Goal: Information Seeking & Learning: Learn about a topic

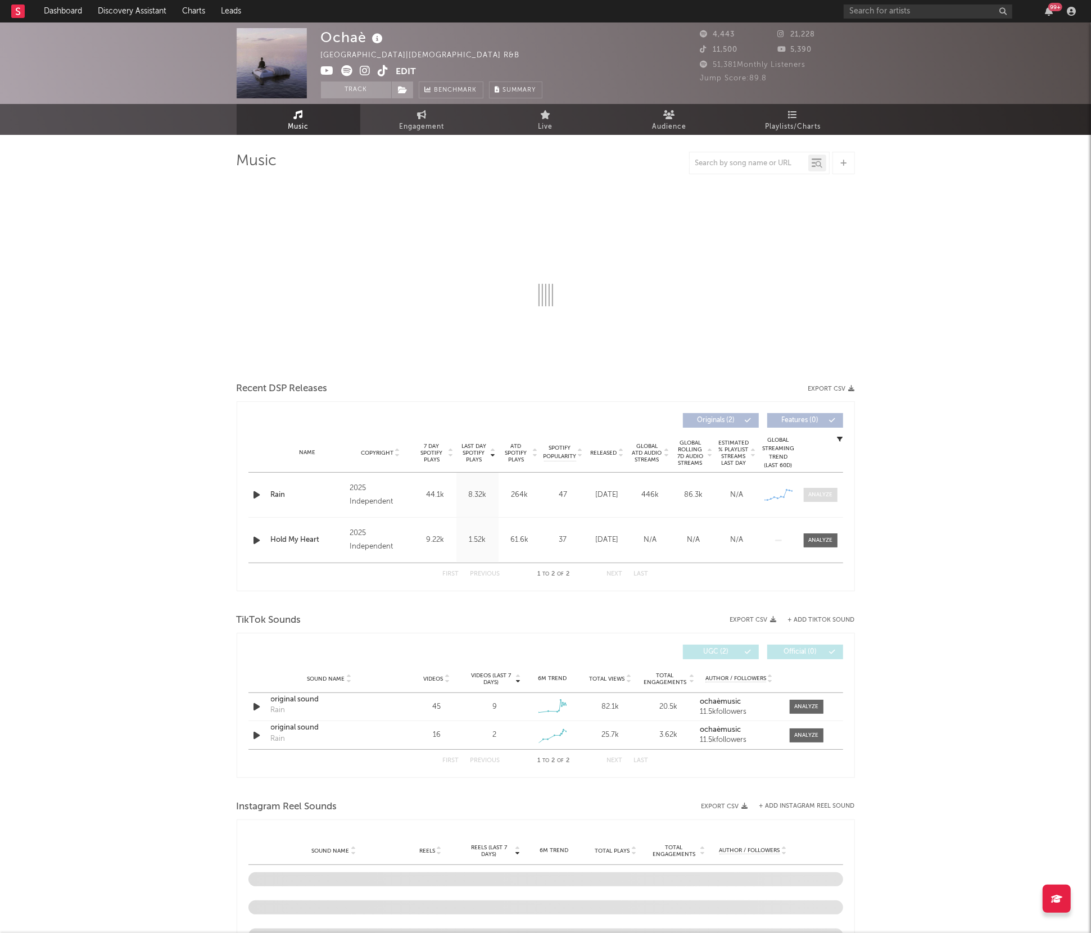
click at [813, 493] on div at bounding box center [820, 495] width 24 height 8
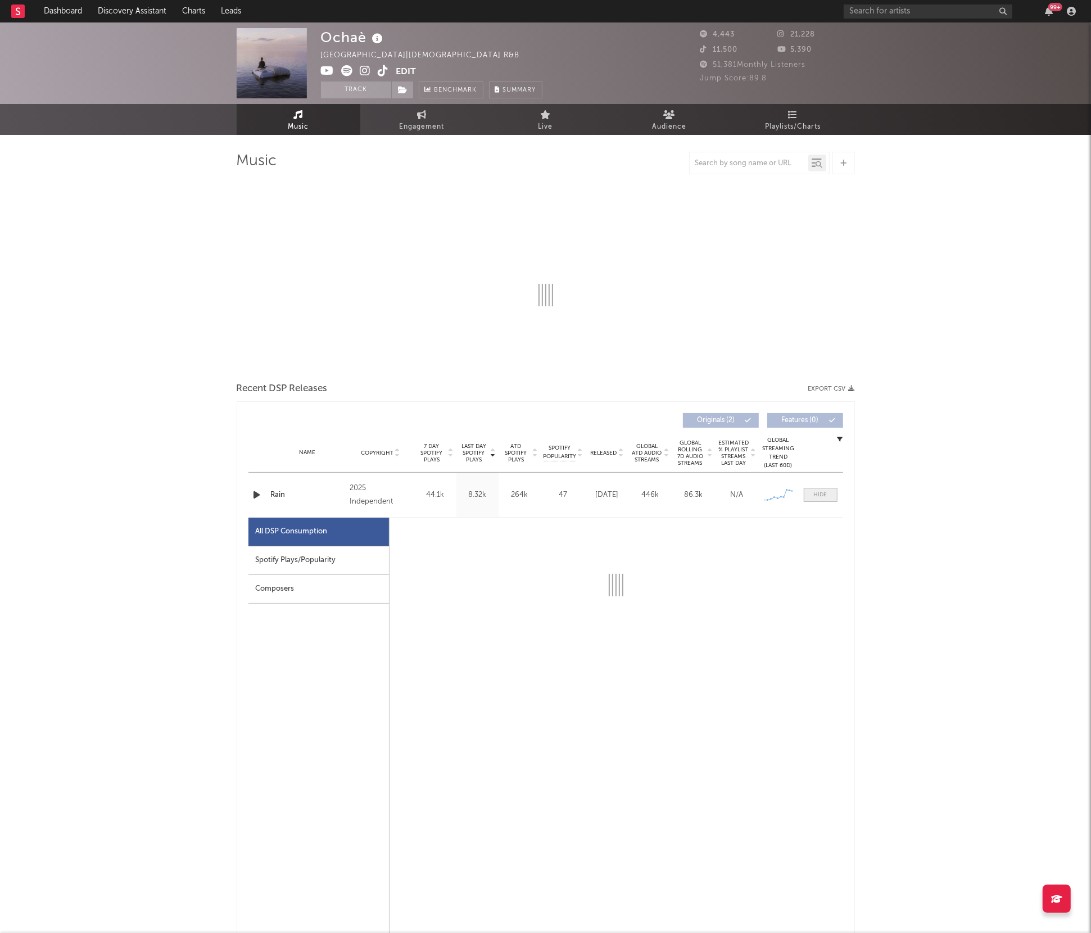
select select "1w"
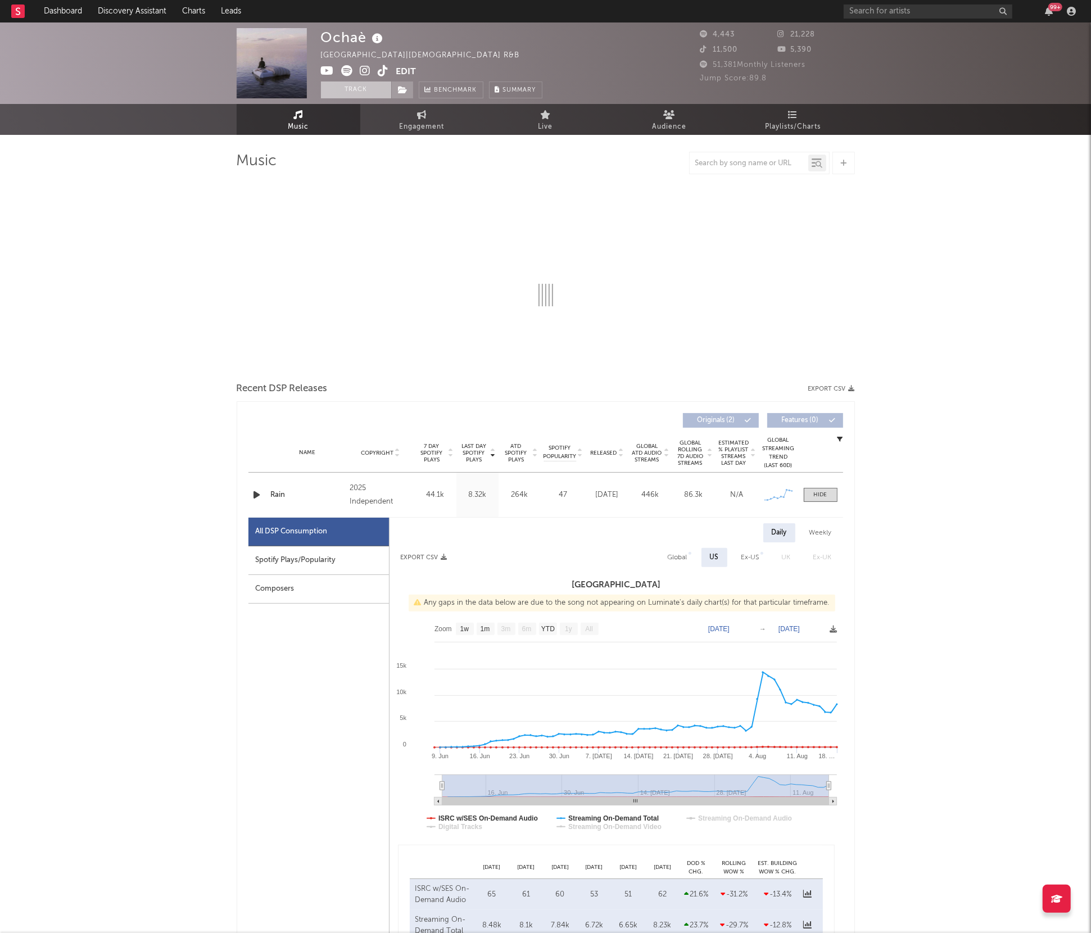
click at [352, 84] on button "Track" at bounding box center [356, 89] width 70 height 17
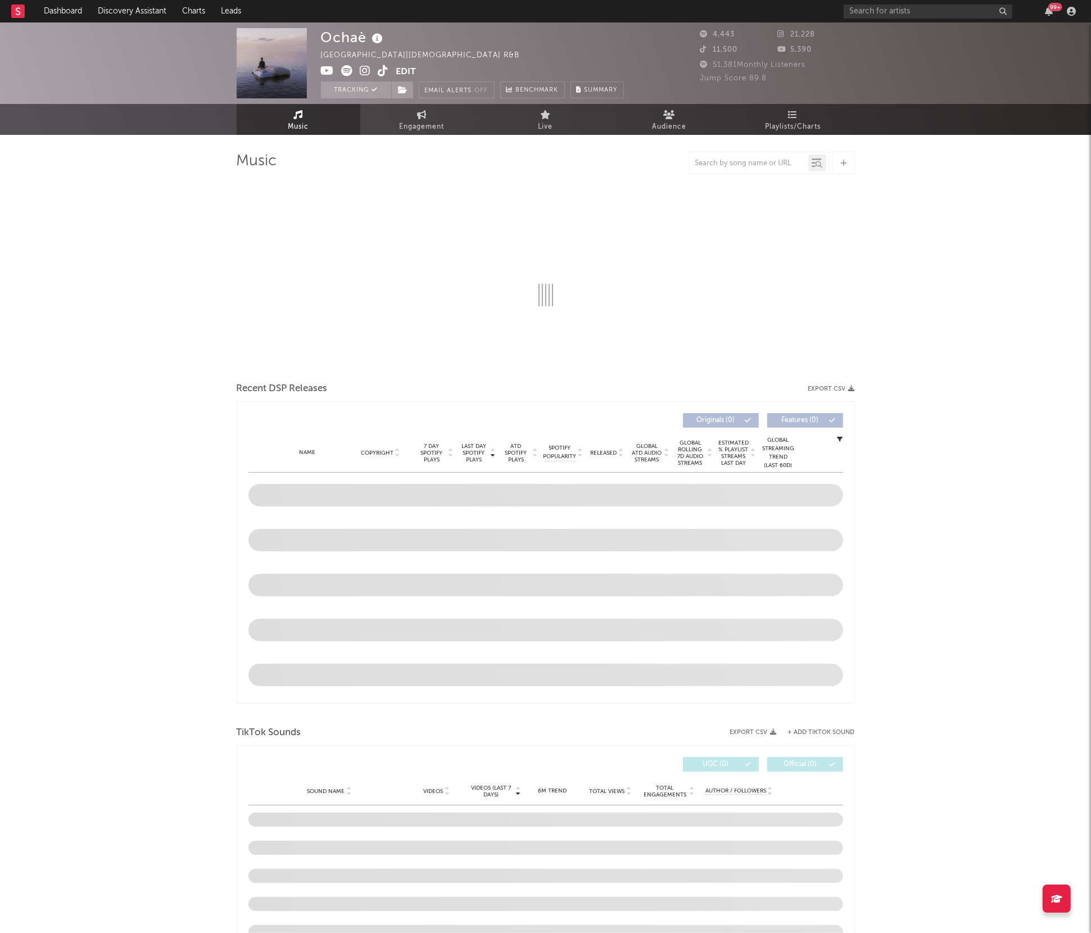
click at [362, 73] on icon at bounding box center [365, 70] width 11 height 11
select select "1w"
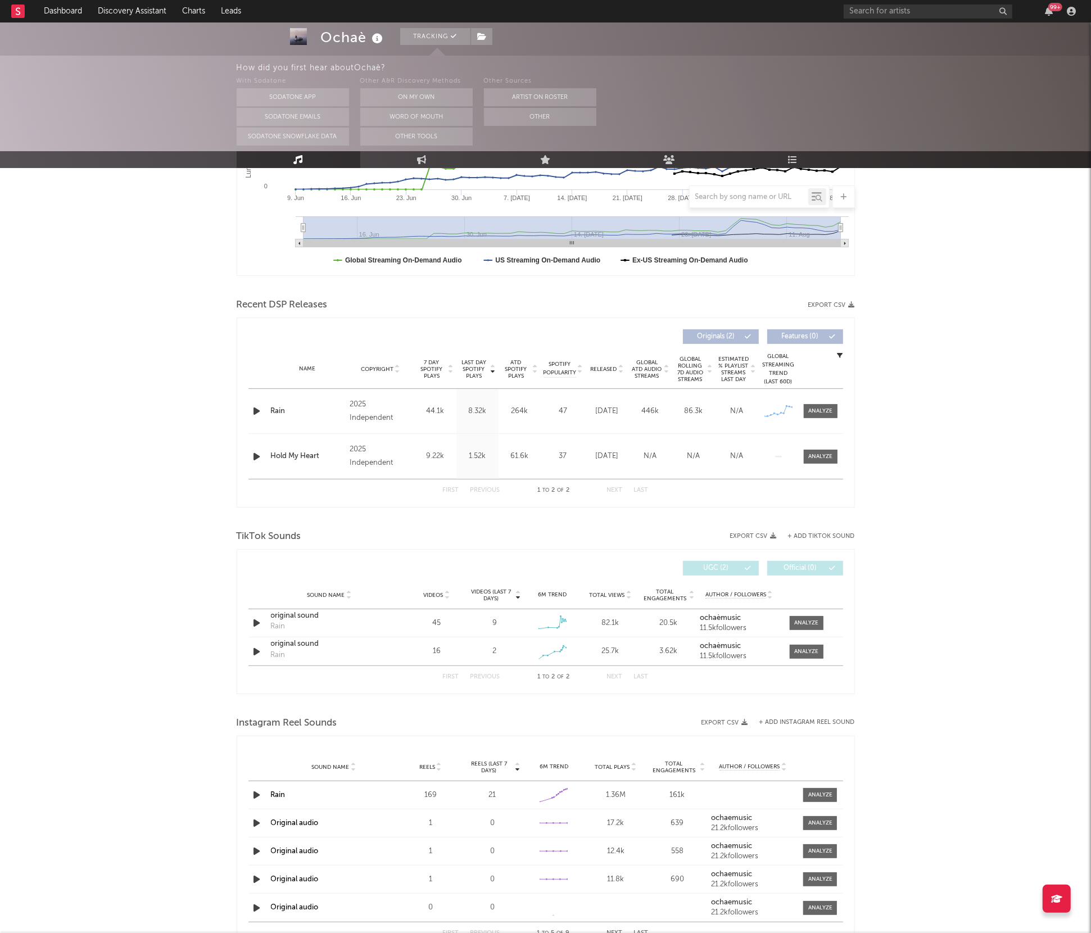
scroll to position [276, 0]
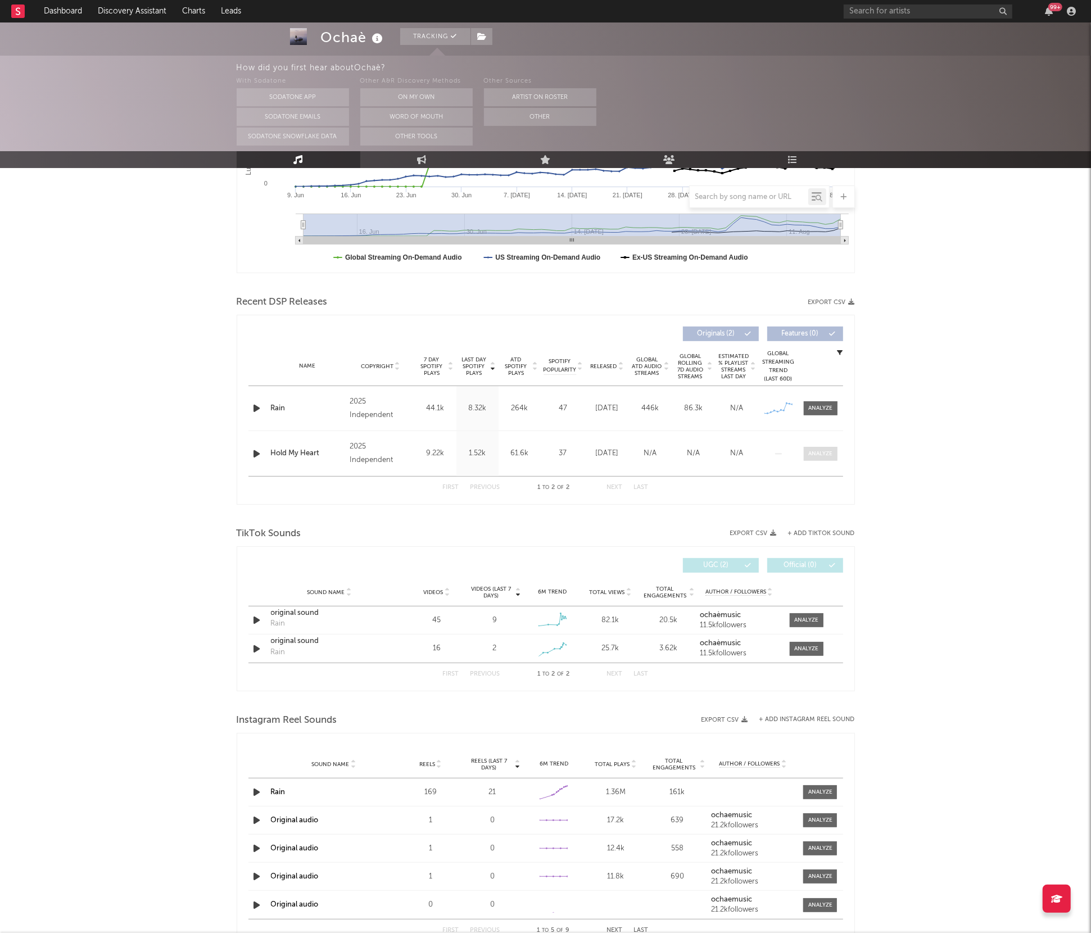
click at [818, 452] on div at bounding box center [820, 454] width 24 height 8
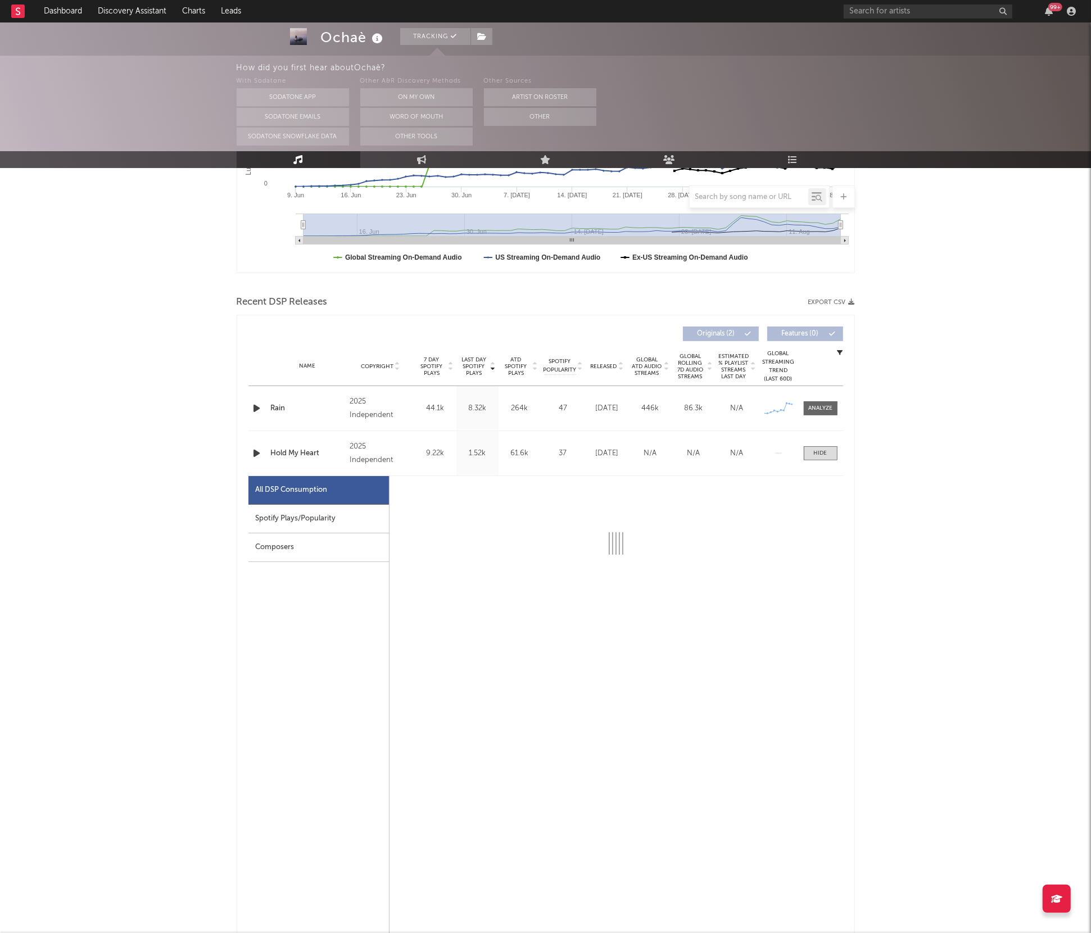
select select "1w"
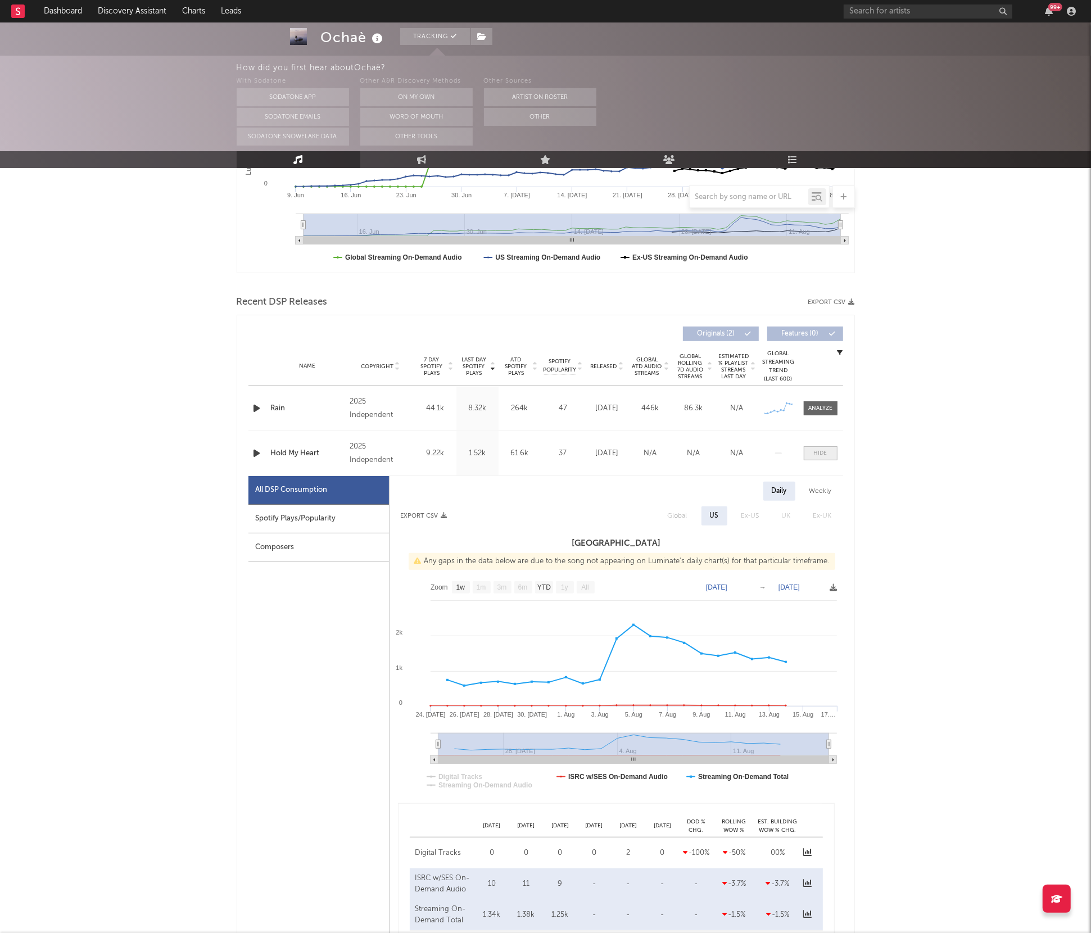
click at [811, 448] on span at bounding box center [821, 453] width 34 height 14
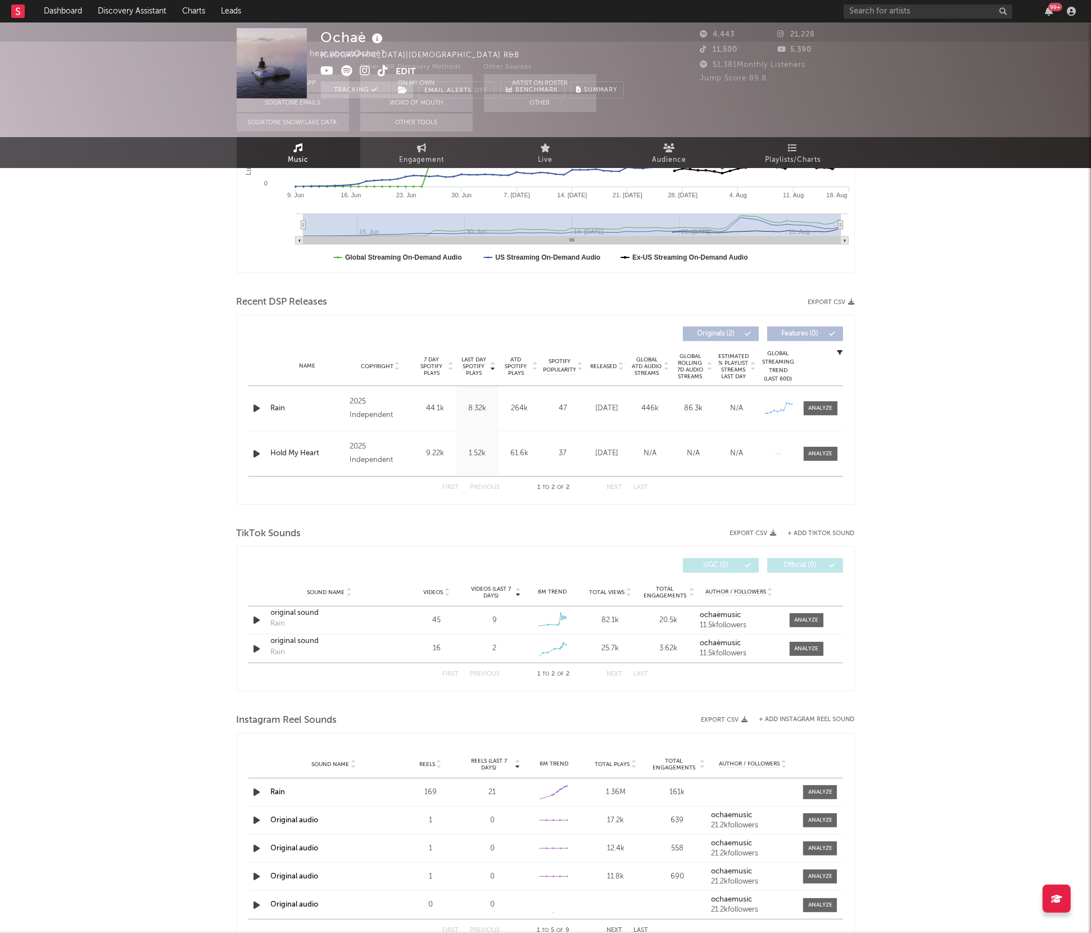
scroll to position [0, 0]
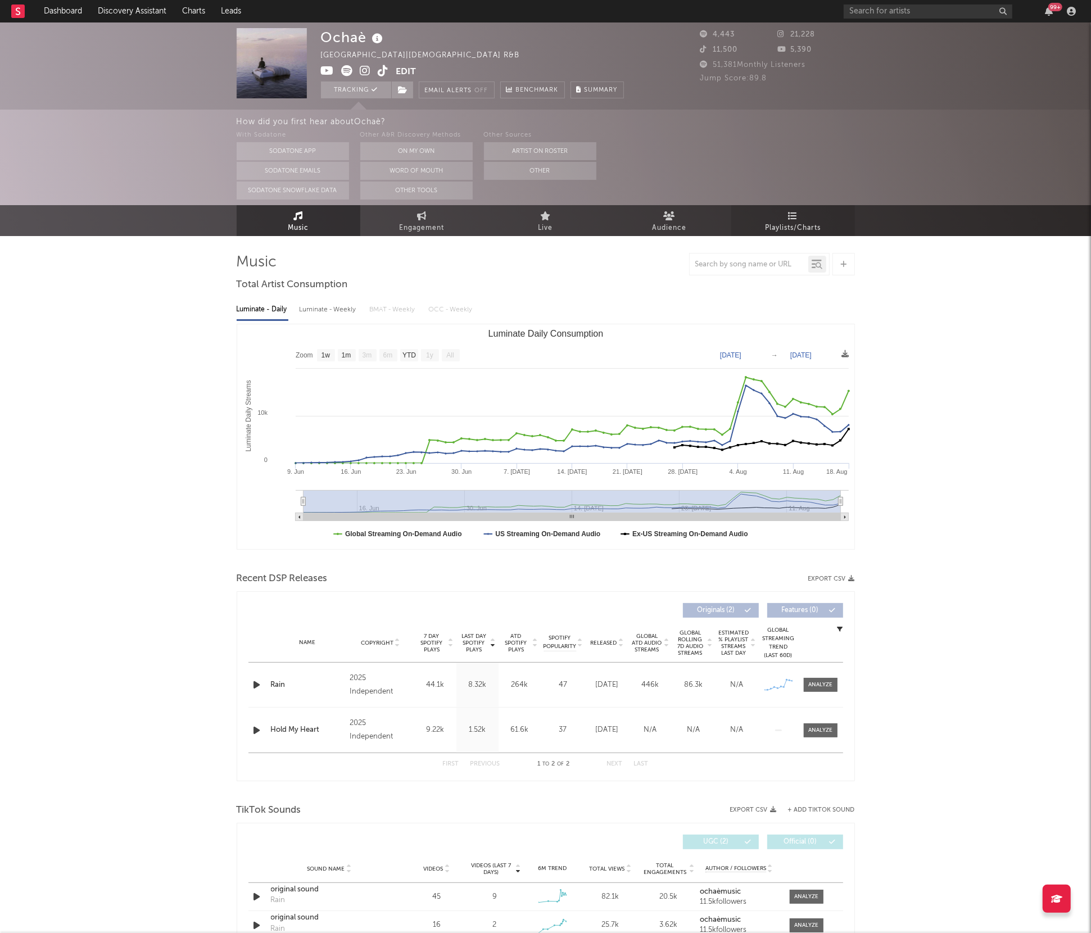
click at [765, 221] on span "Playlists/Charts" at bounding box center [793, 227] width 56 height 13
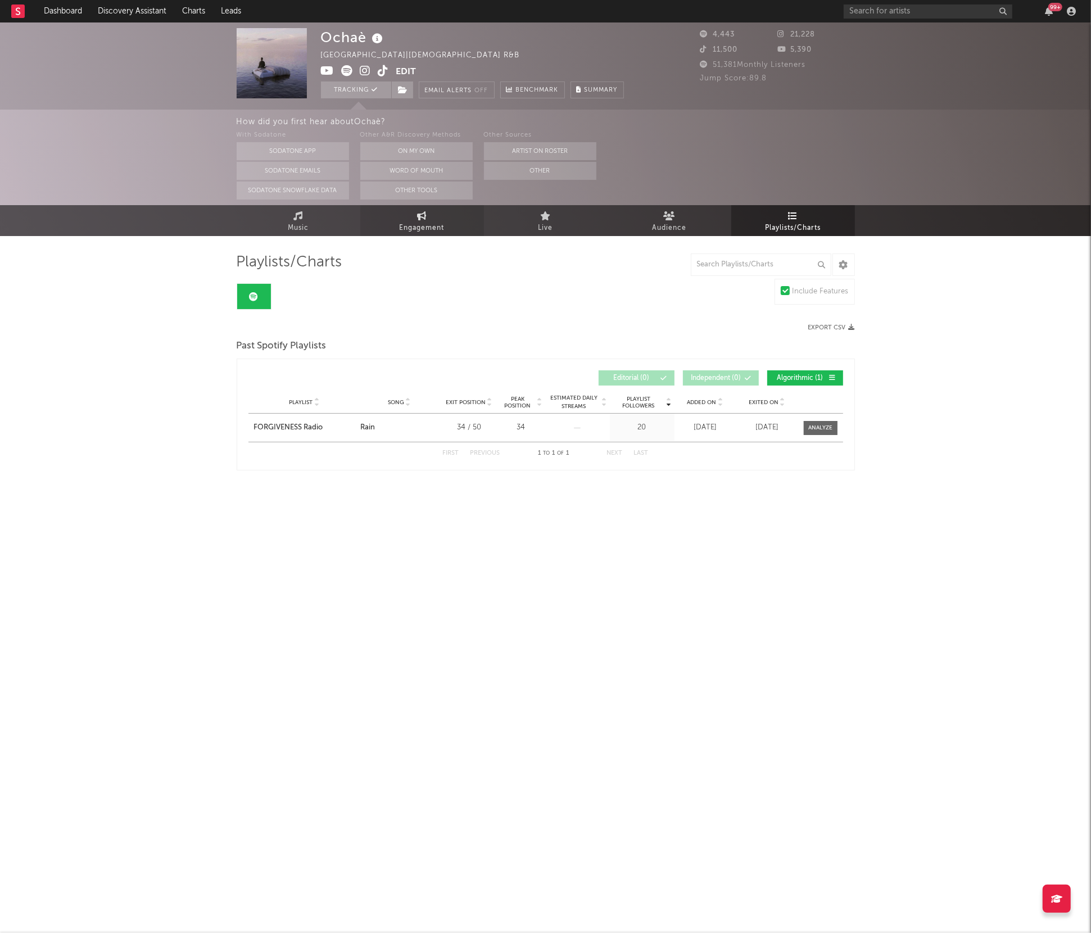
click at [429, 217] on link "Engagement" at bounding box center [422, 220] width 124 height 31
select select "1w"
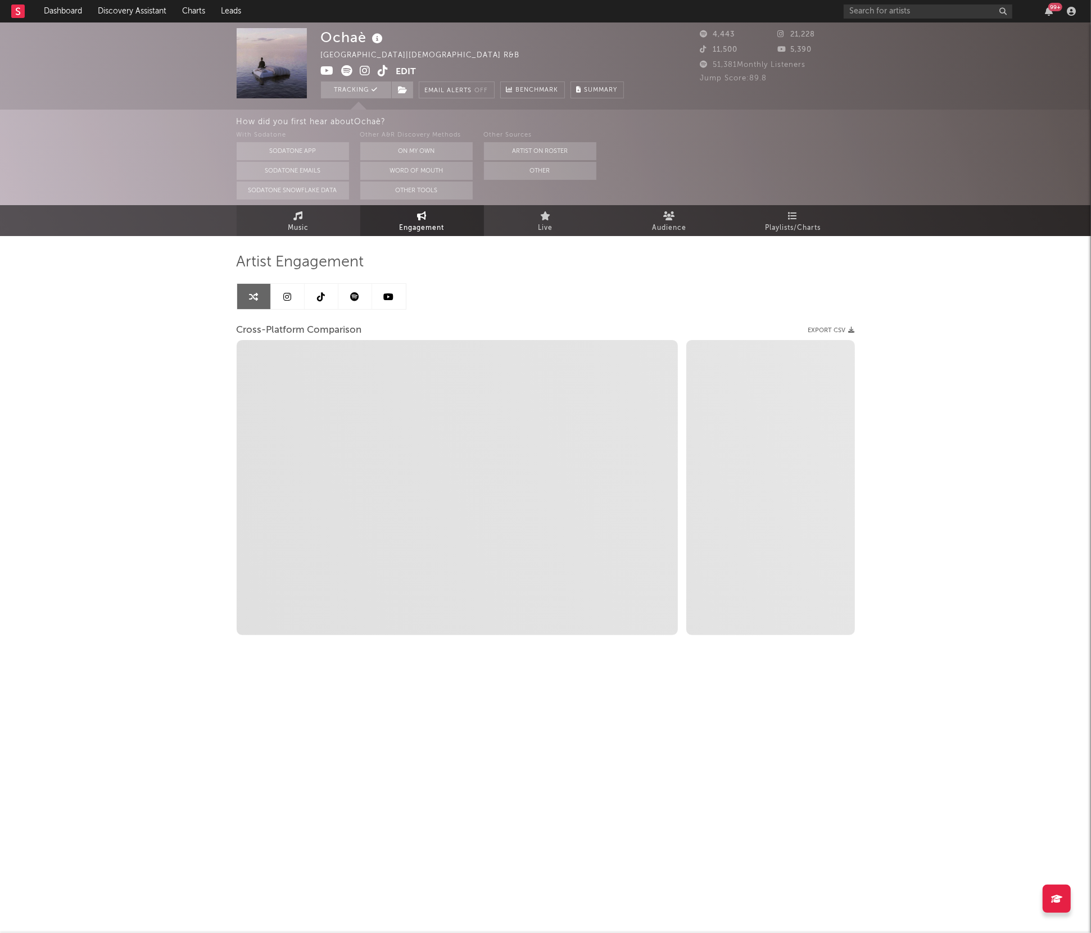
click at [304, 219] on link "Music" at bounding box center [299, 220] width 124 height 31
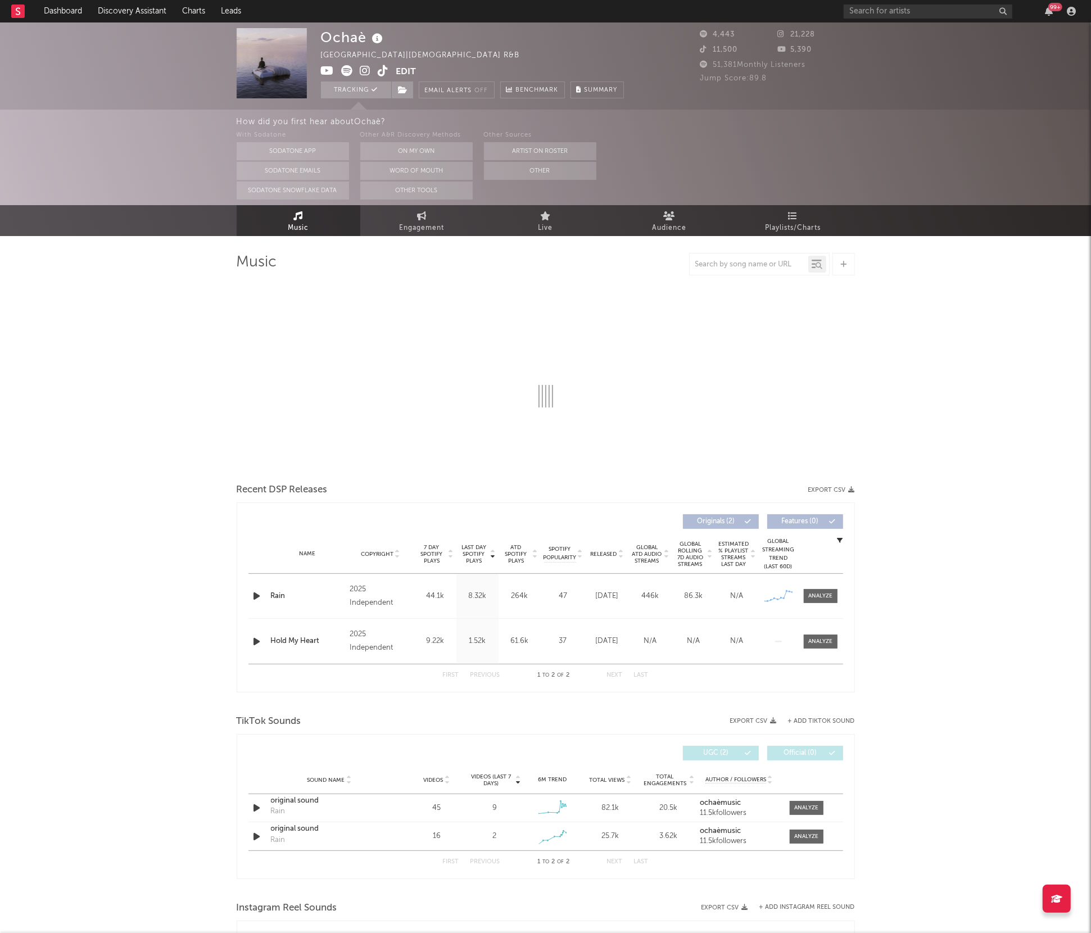
select select "1w"
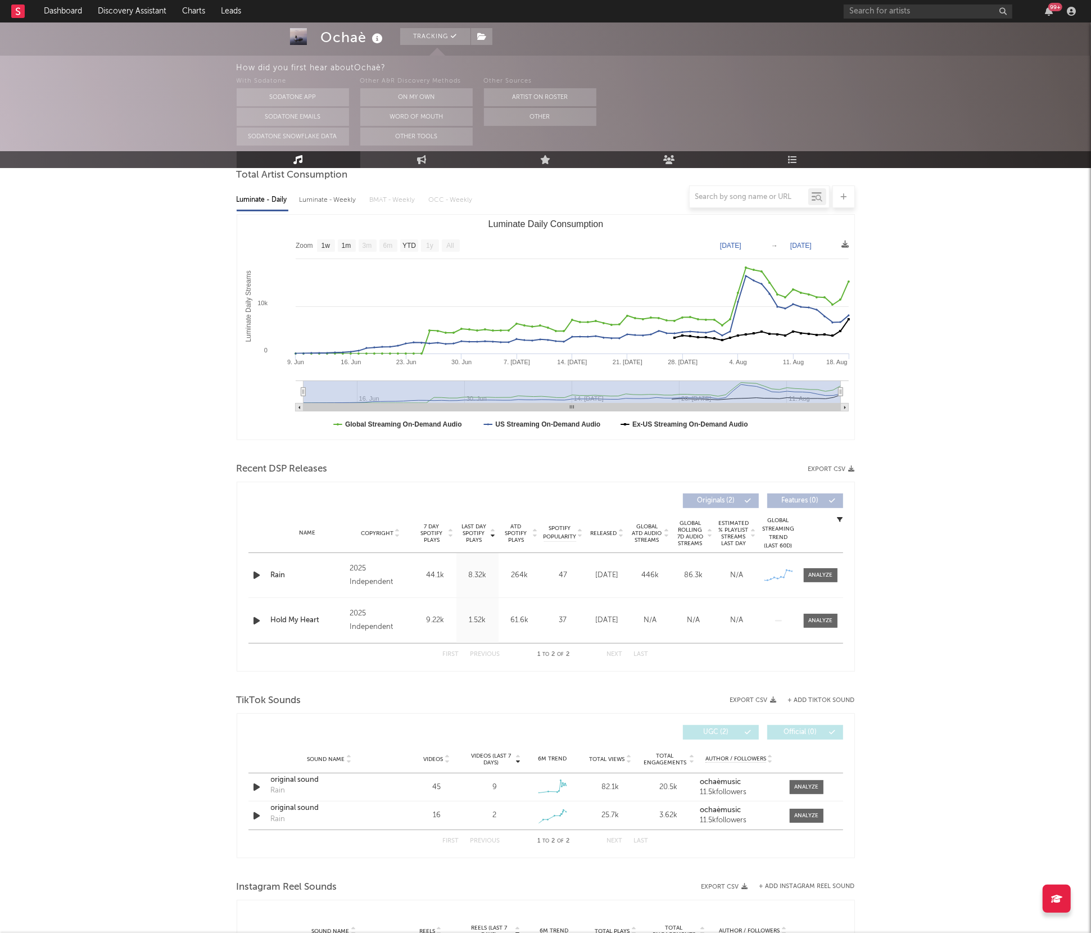
scroll to position [110, 0]
click at [819, 578] on div at bounding box center [820, 574] width 24 height 8
select select "1w"
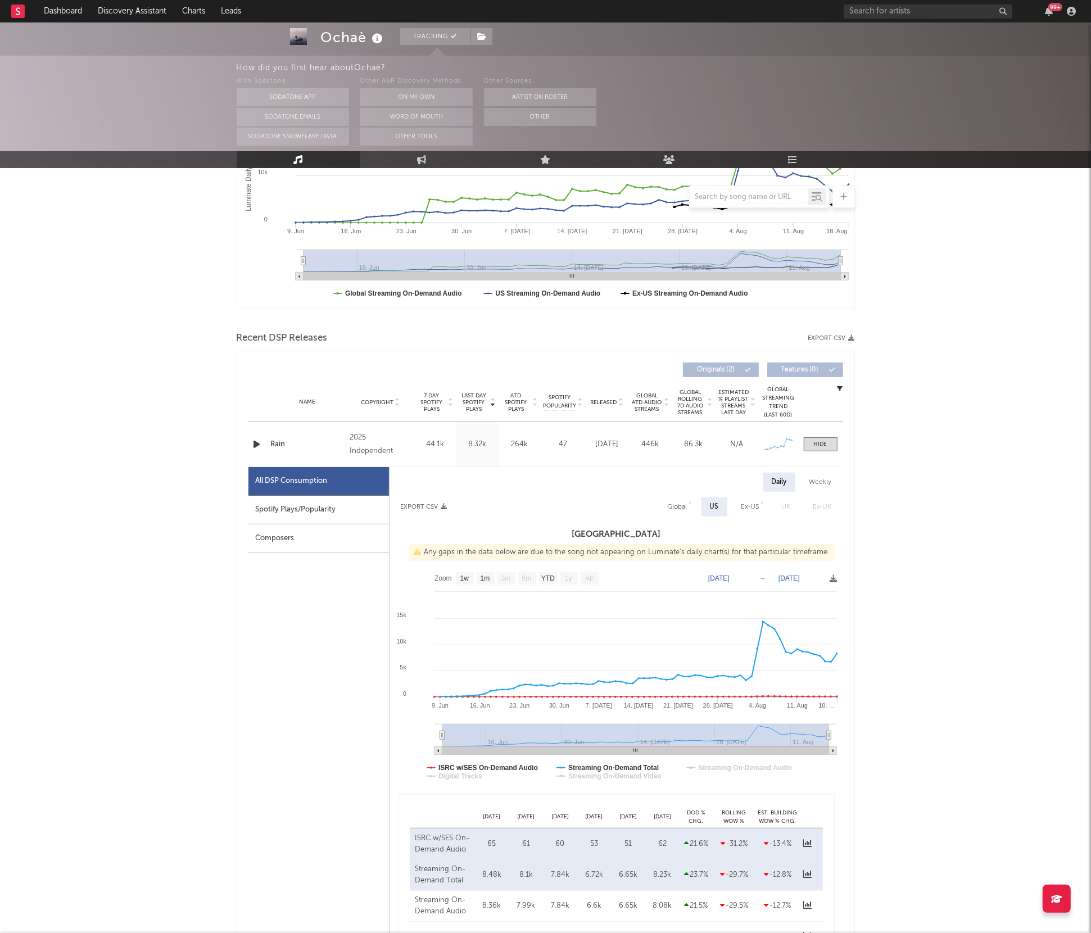
scroll to position [0, 0]
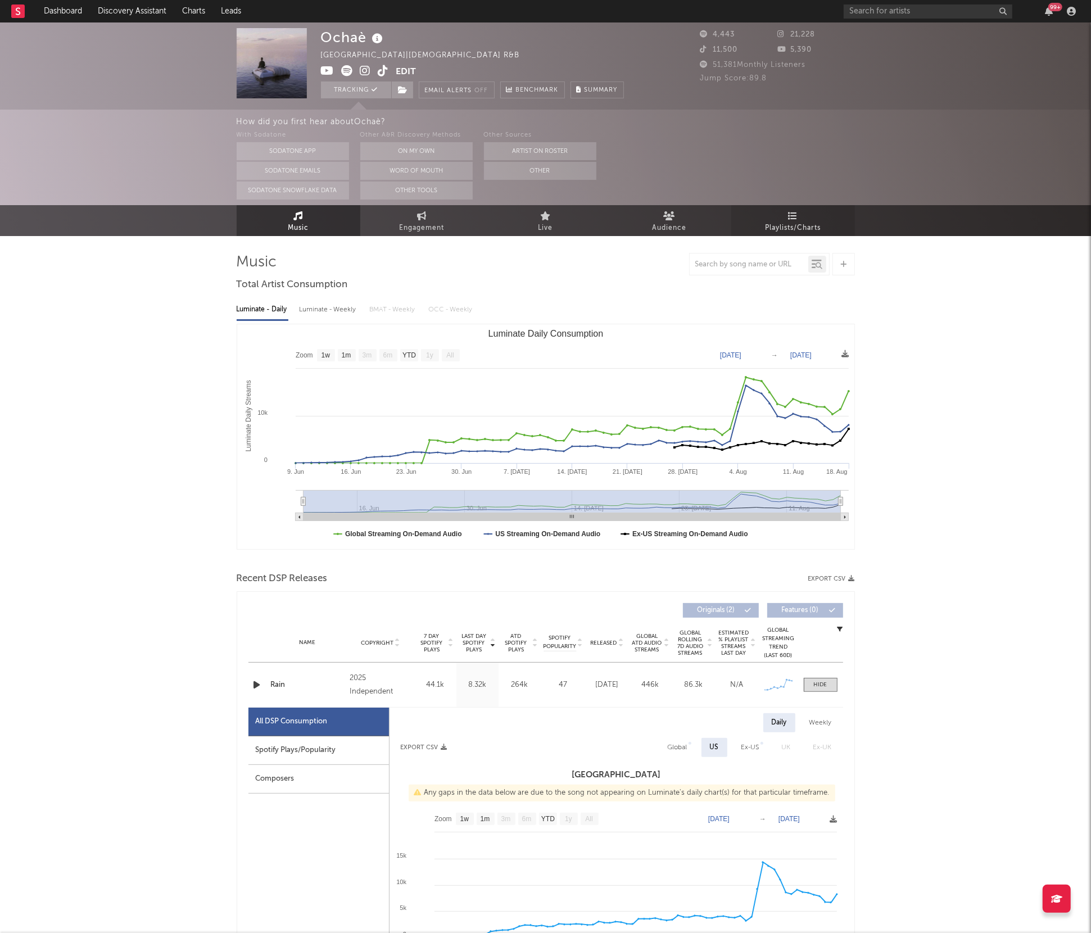
click at [790, 219] on icon at bounding box center [793, 215] width 10 height 9
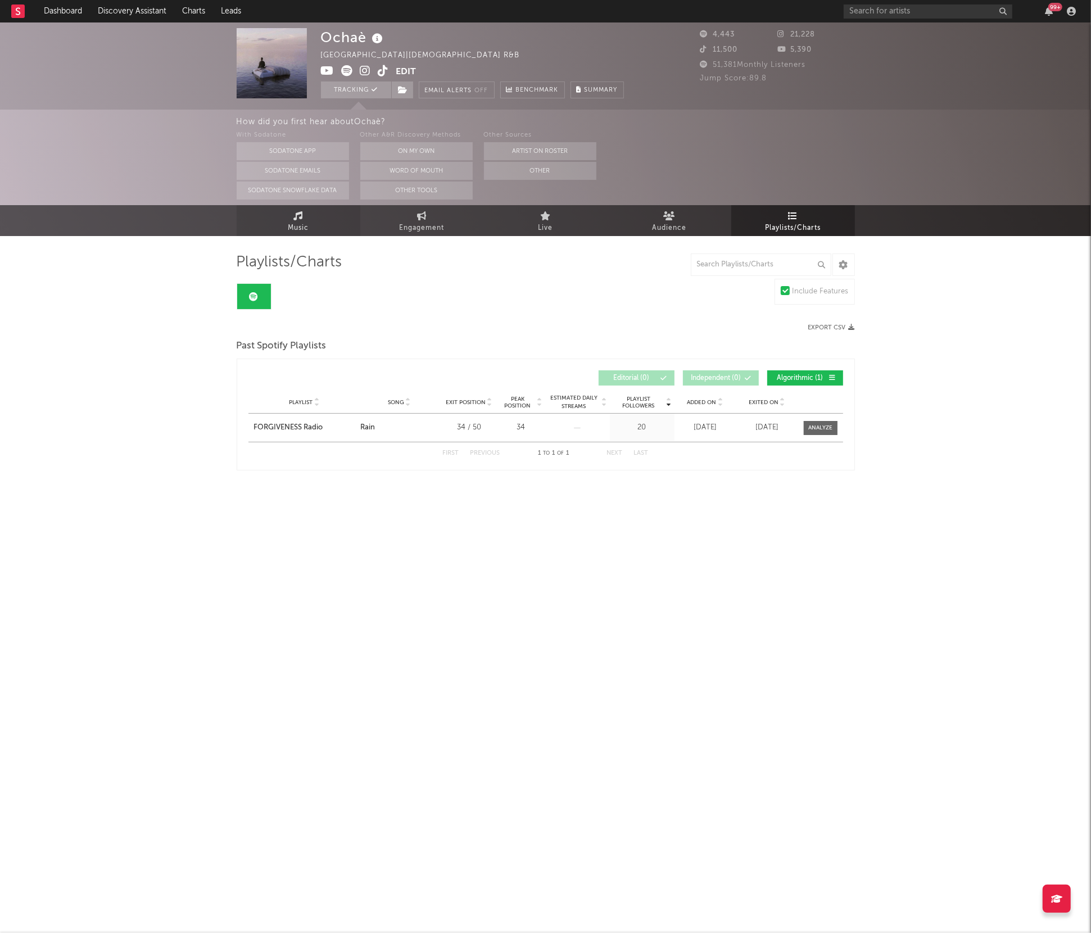
click at [286, 225] on link "Music" at bounding box center [299, 220] width 124 height 31
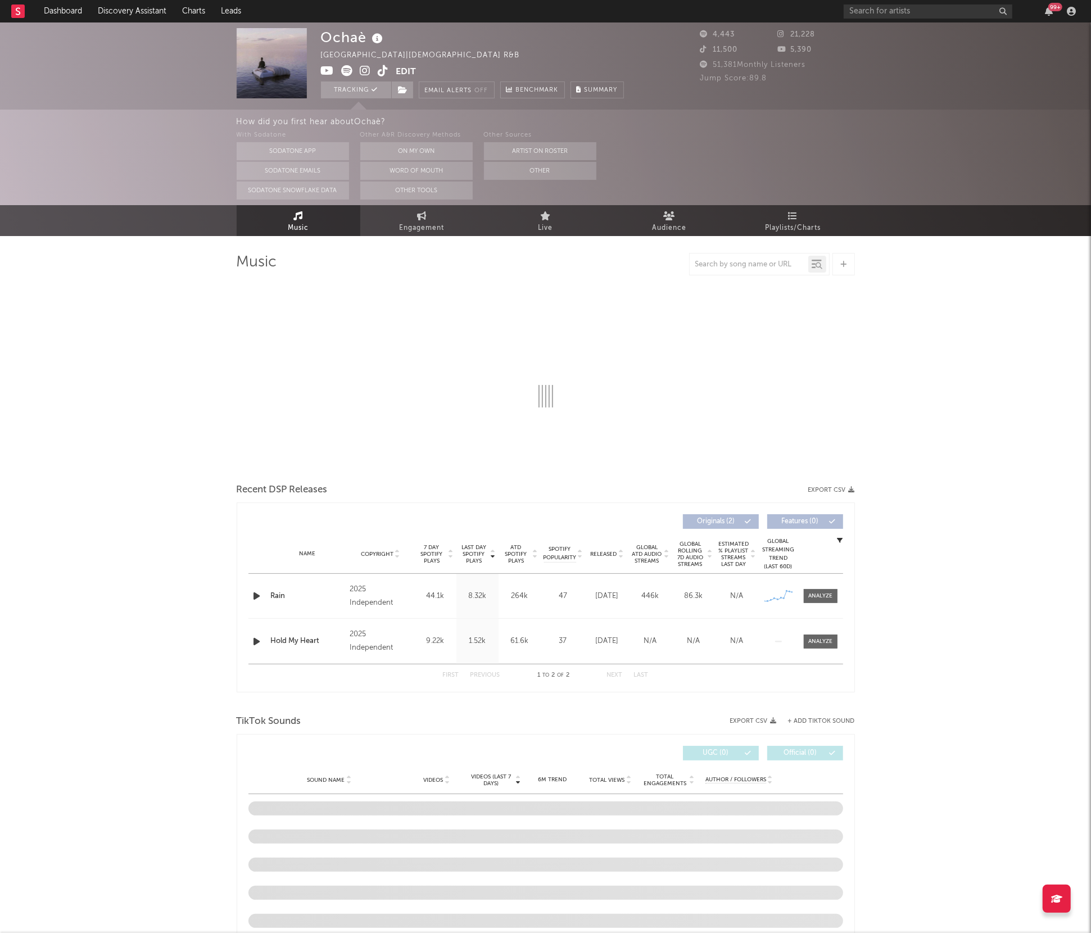
select select "1w"
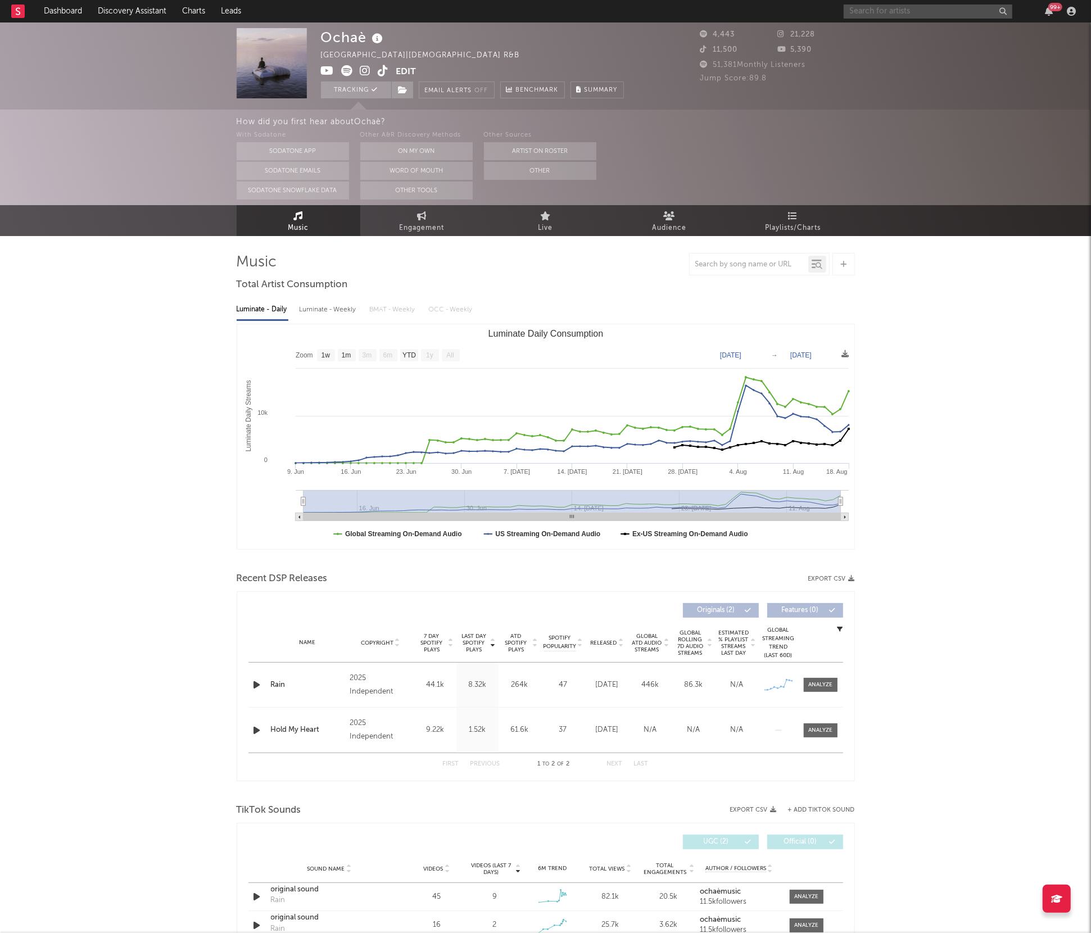
click at [865, 16] on input "text" at bounding box center [927, 11] width 169 height 14
type input "[PERSON_NAME]"
click at [878, 35] on link "[PERSON_NAME]" at bounding box center [927, 37] width 169 height 37
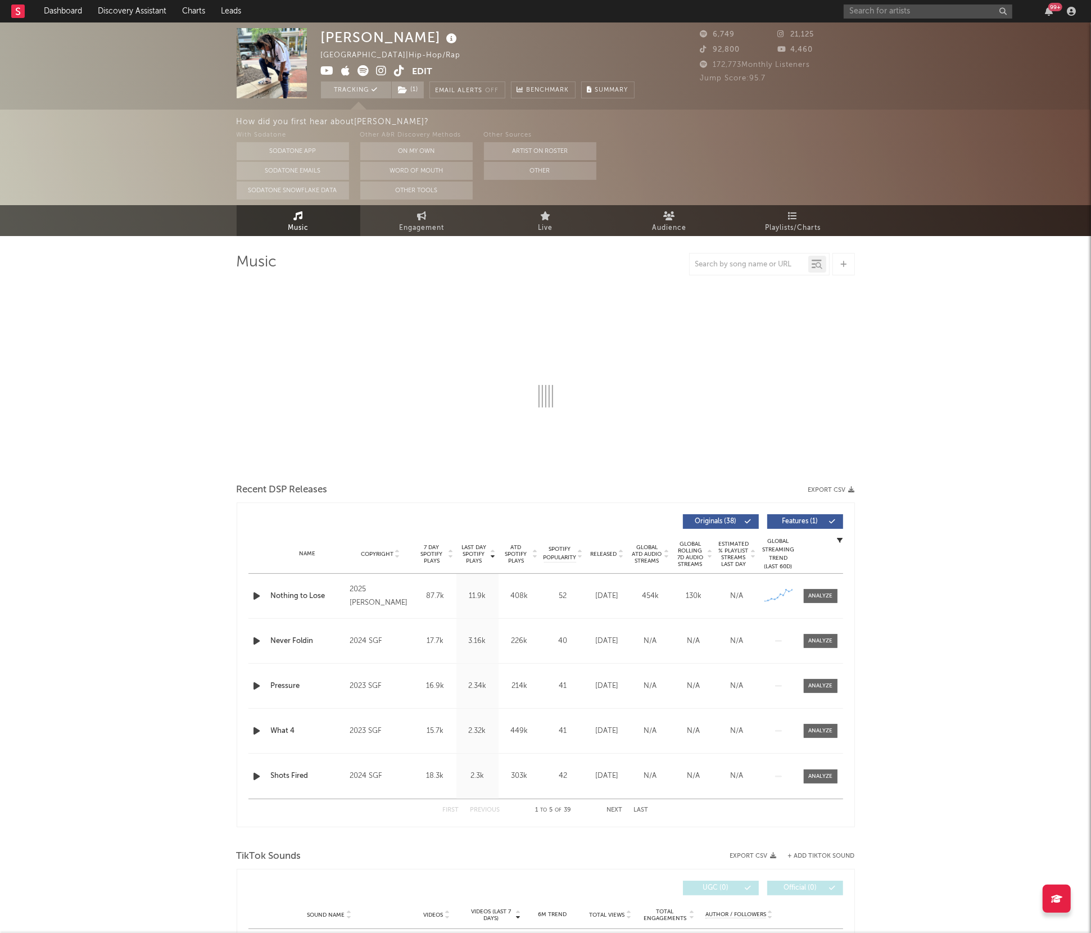
select select "6m"
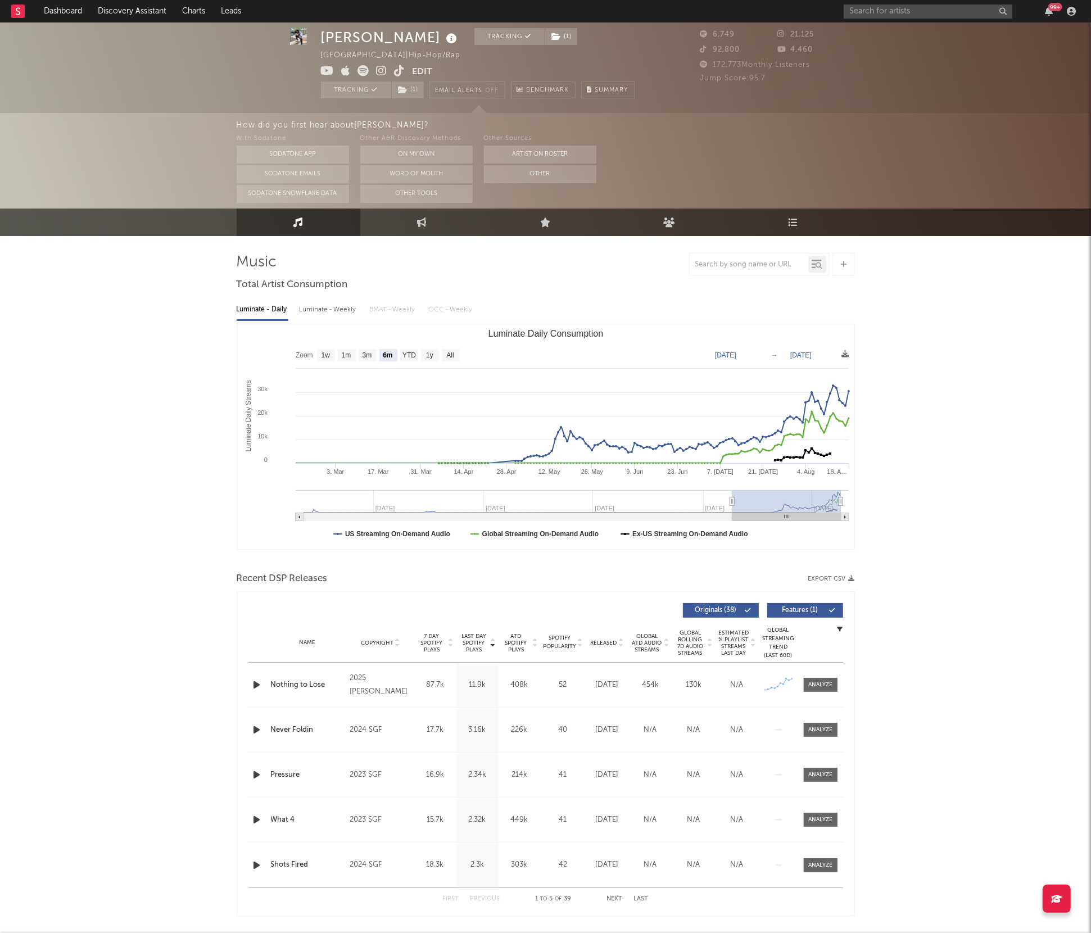
scroll to position [7, 0]
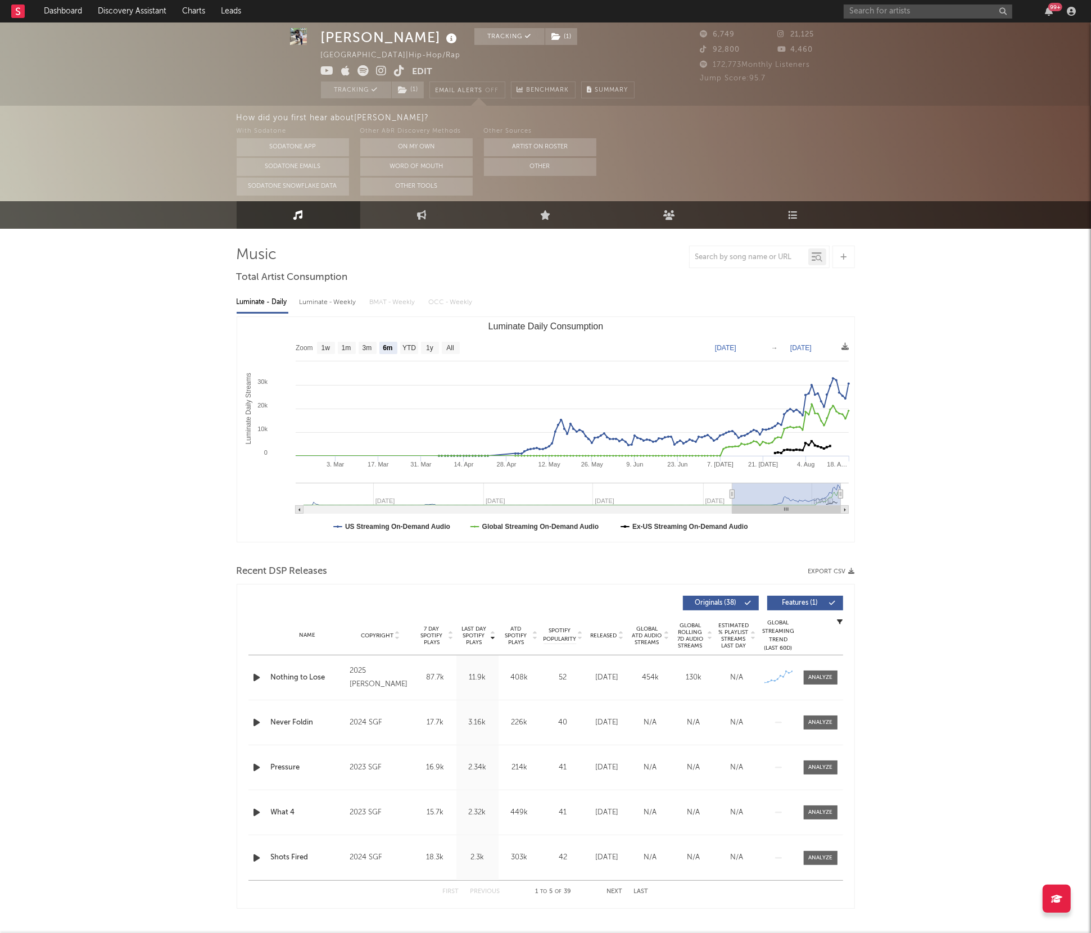
click at [824, 669] on div "Name Nothing to Lose Copyright 2025 [PERSON_NAME] Label [PERSON_NAME] Album Nam…" at bounding box center [545, 677] width 595 height 44
click at [824, 672] on span at bounding box center [821, 677] width 34 height 14
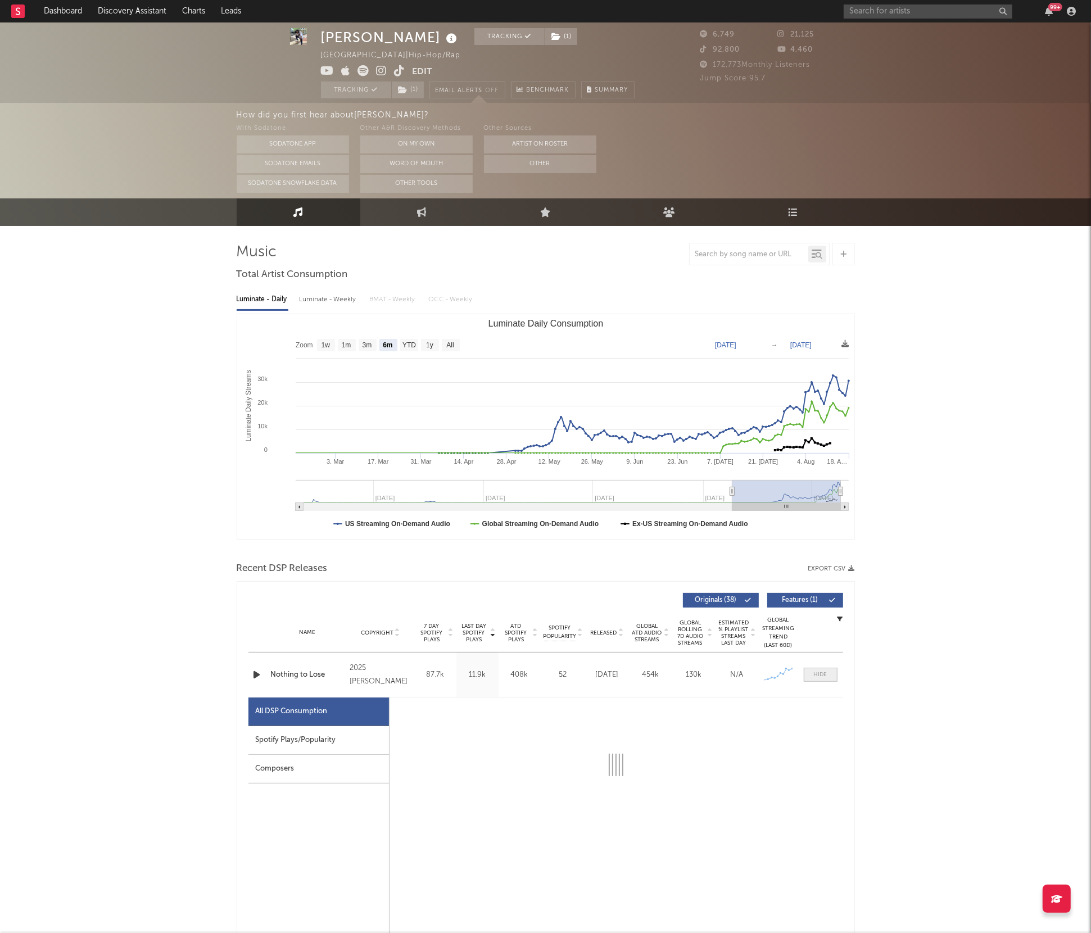
select select "1w"
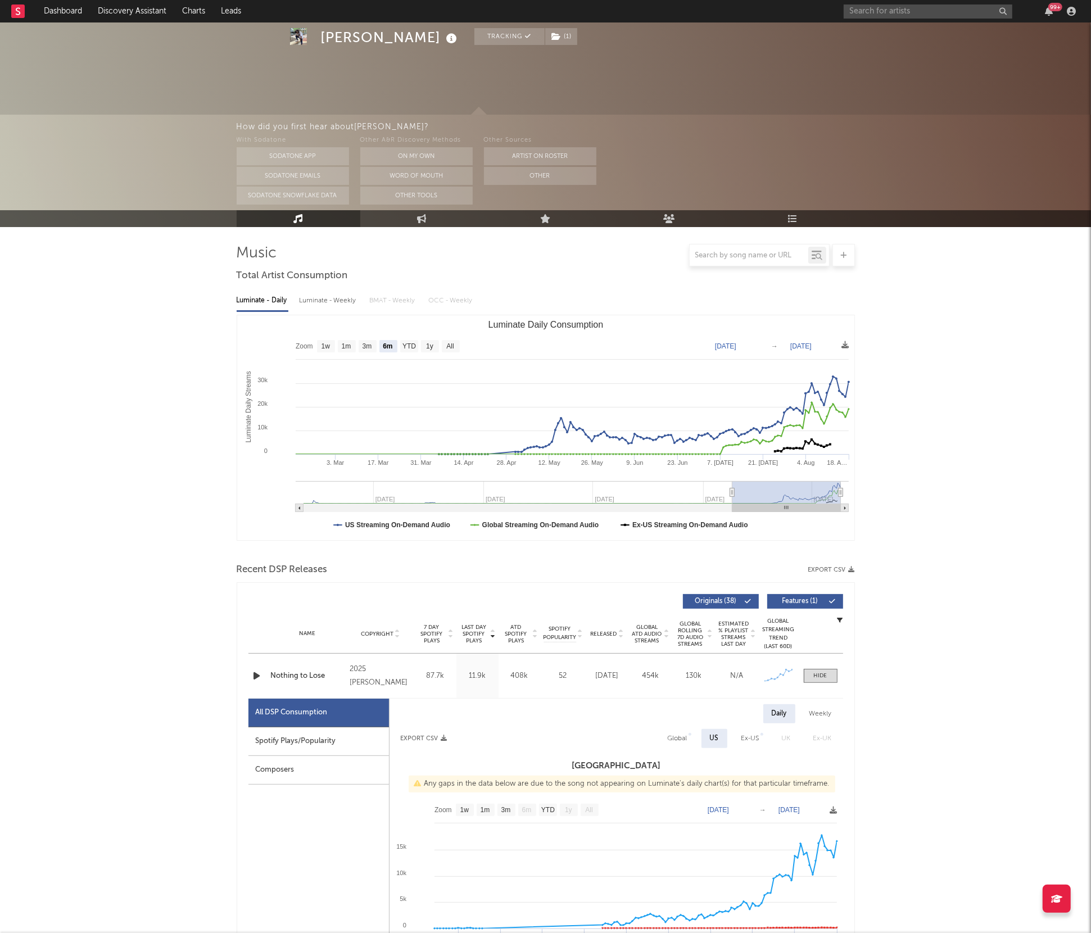
scroll to position [0, 0]
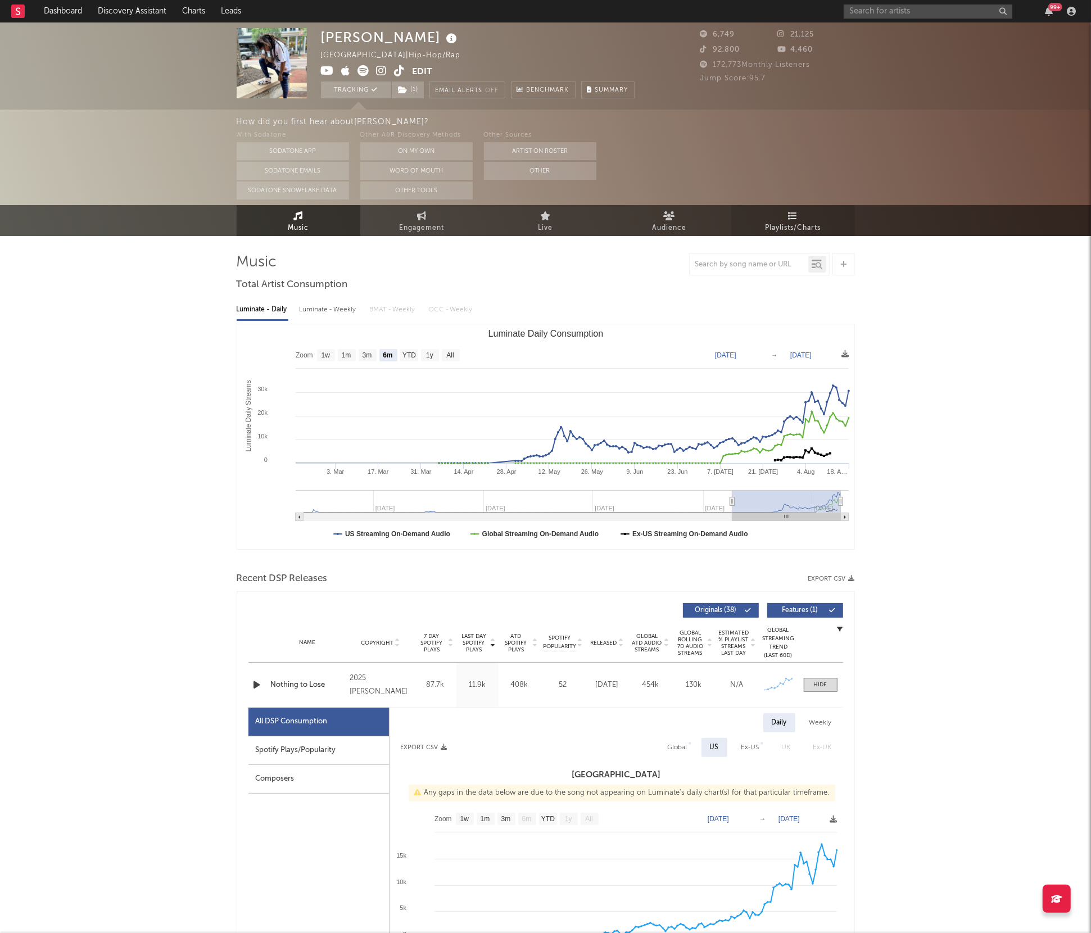
click at [809, 229] on span "Playlists/Charts" at bounding box center [793, 227] width 56 height 13
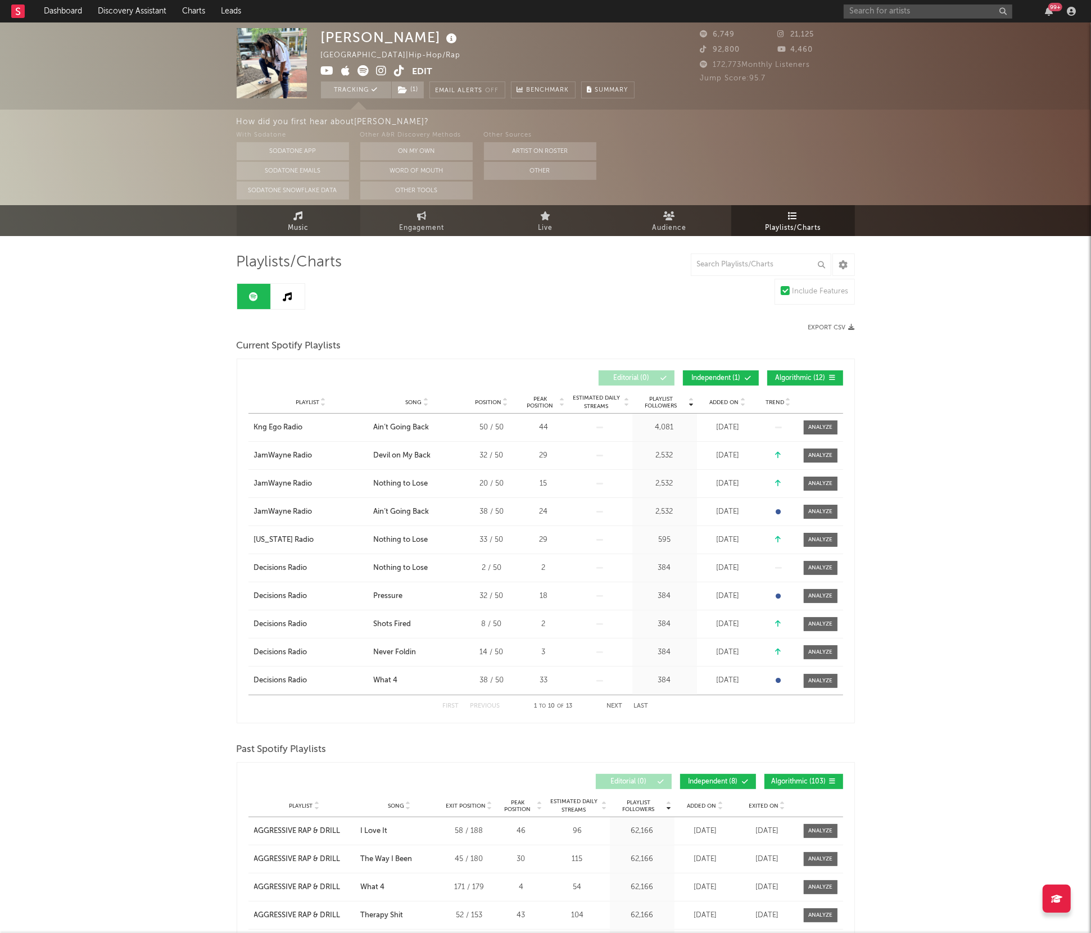
click at [297, 219] on icon at bounding box center [298, 215] width 10 height 9
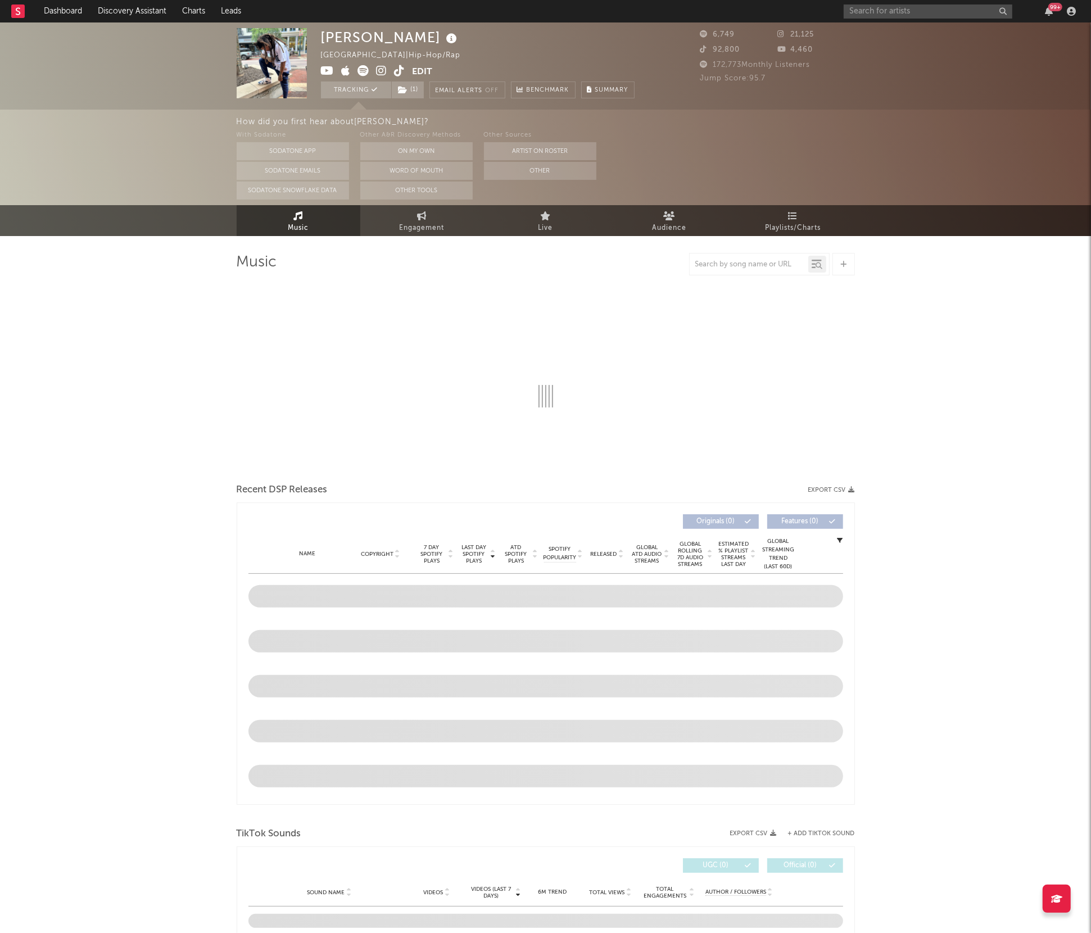
select select "6m"
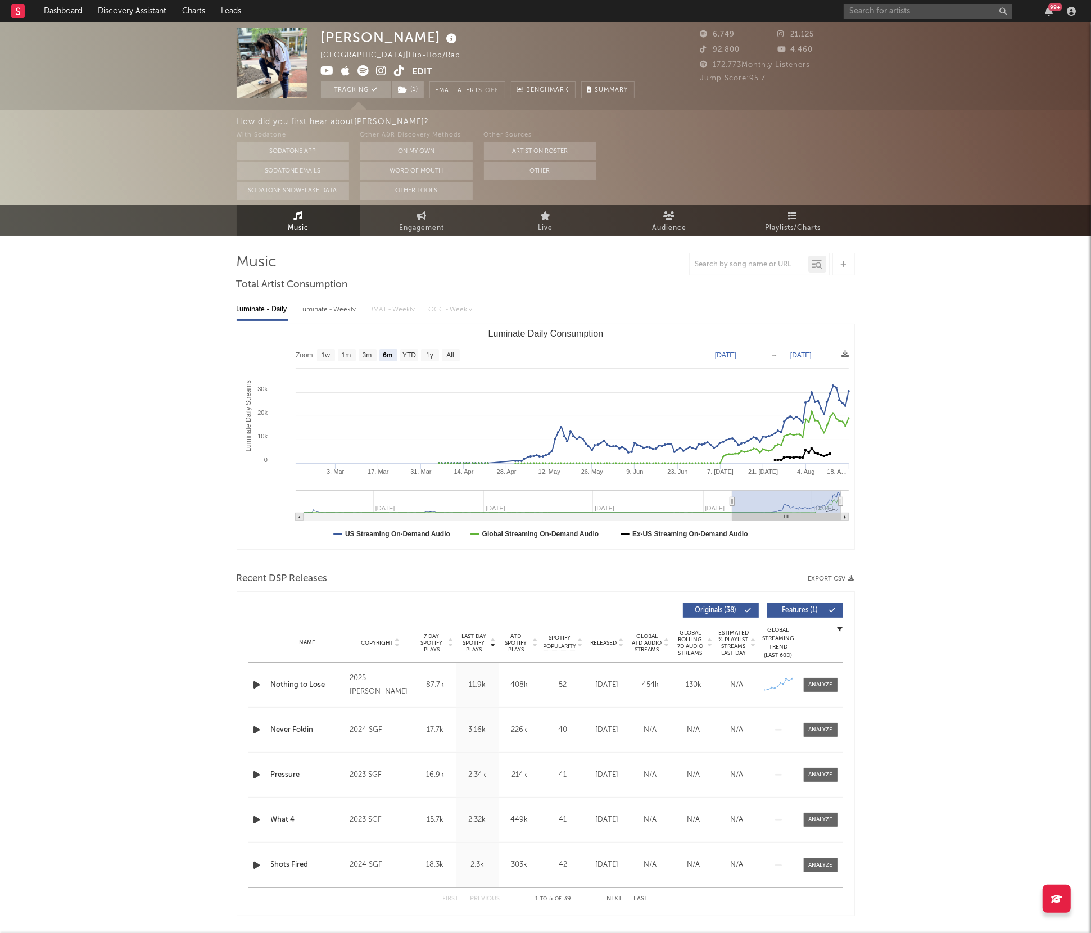
click at [381, 70] on icon at bounding box center [381, 70] width 11 height 11
click at [874, 10] on input "text" at bounding box center [927, 11] width 169 height 14
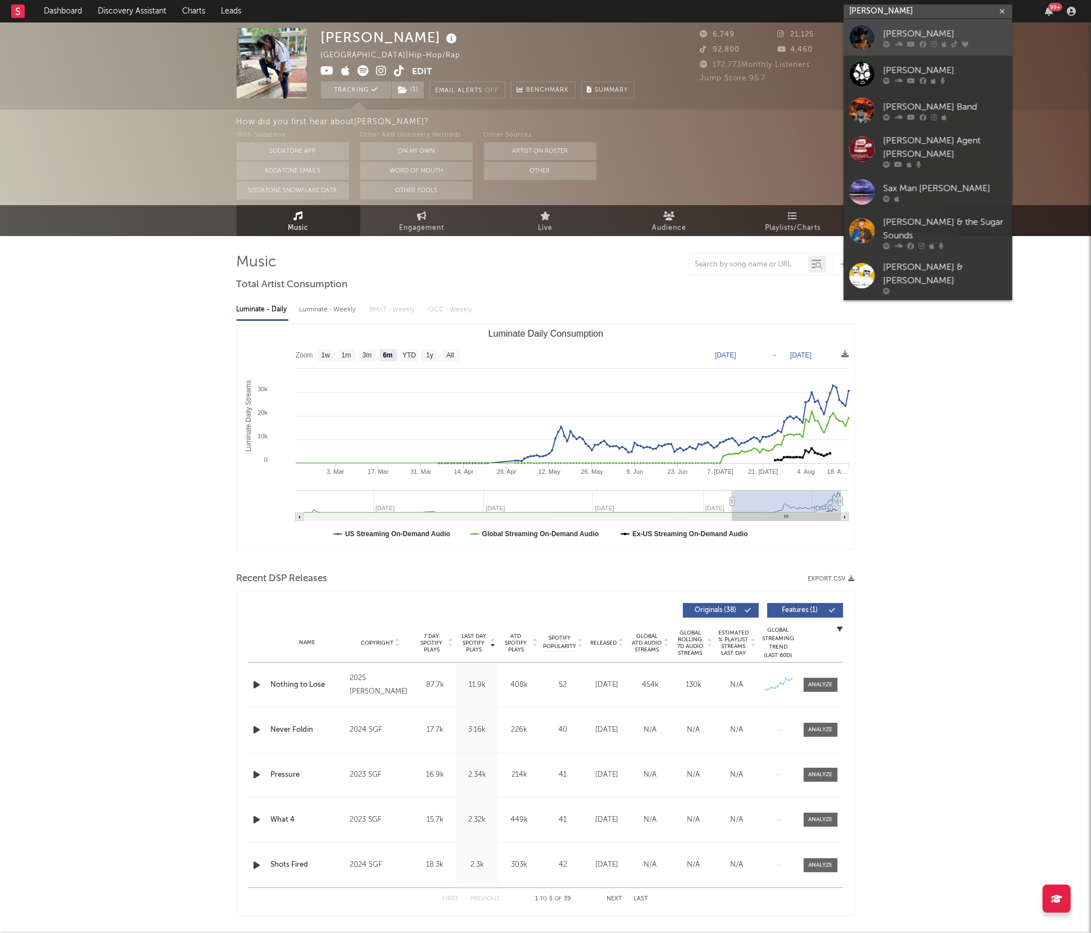
type input "[PERSON_NAME]"
click at [883, 33] on div "[PERSON_NAME]" at bounding box center [945, 33] width 124 height 13
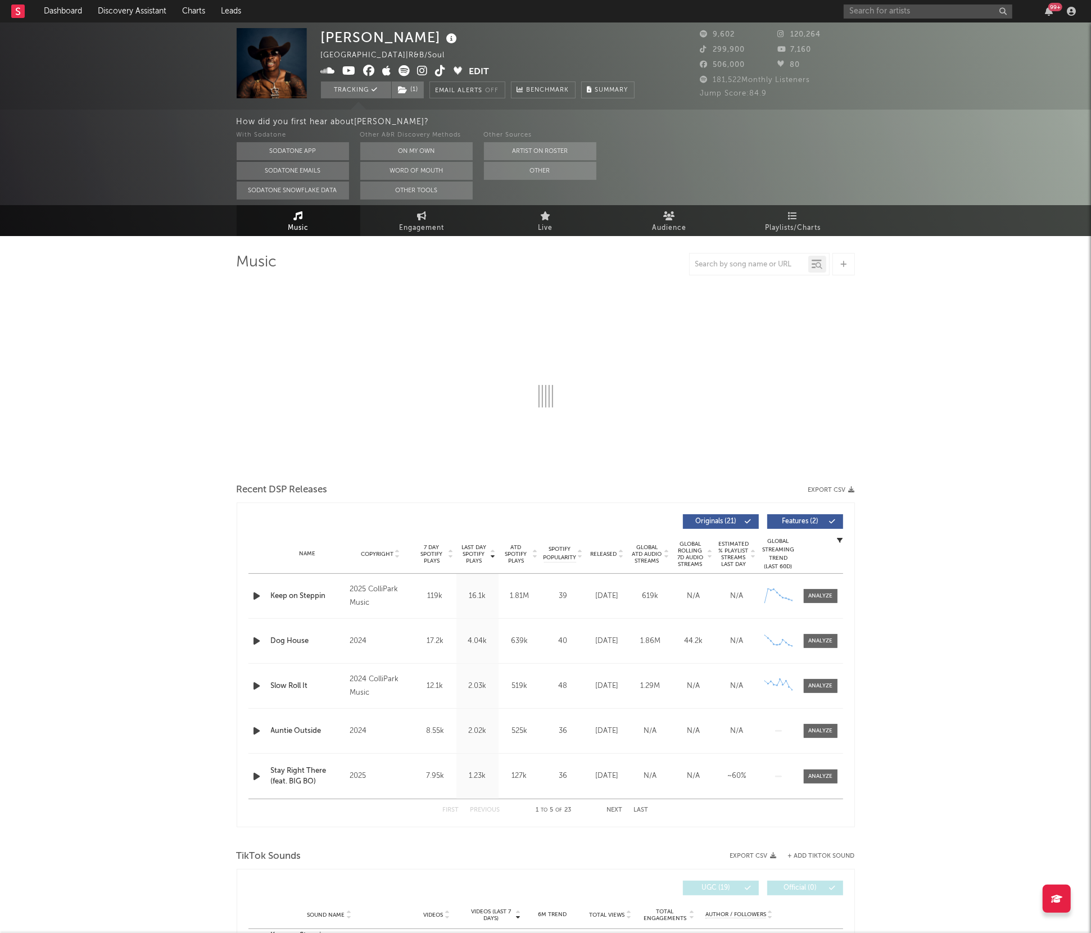
select select "6m"
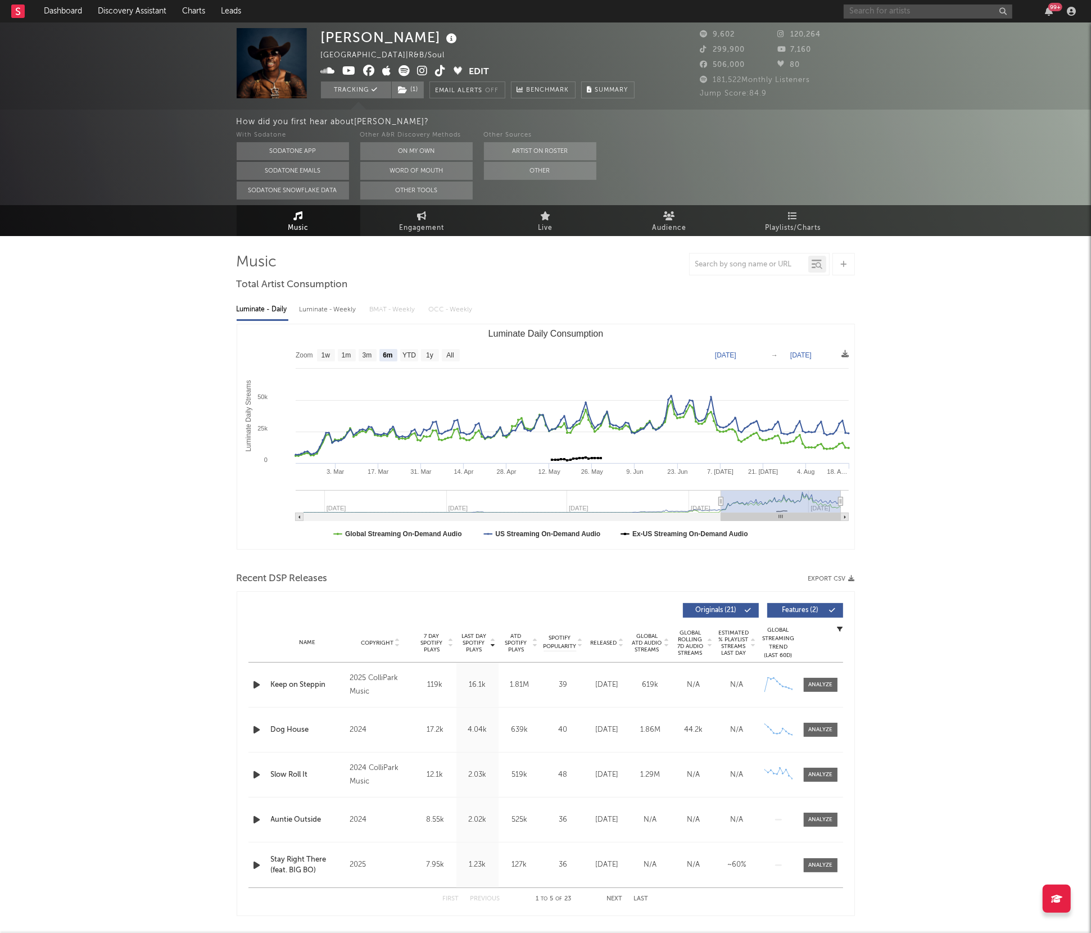
click at [896, 13] on input "text" at bounding box center [927, 11] width 169 height 14
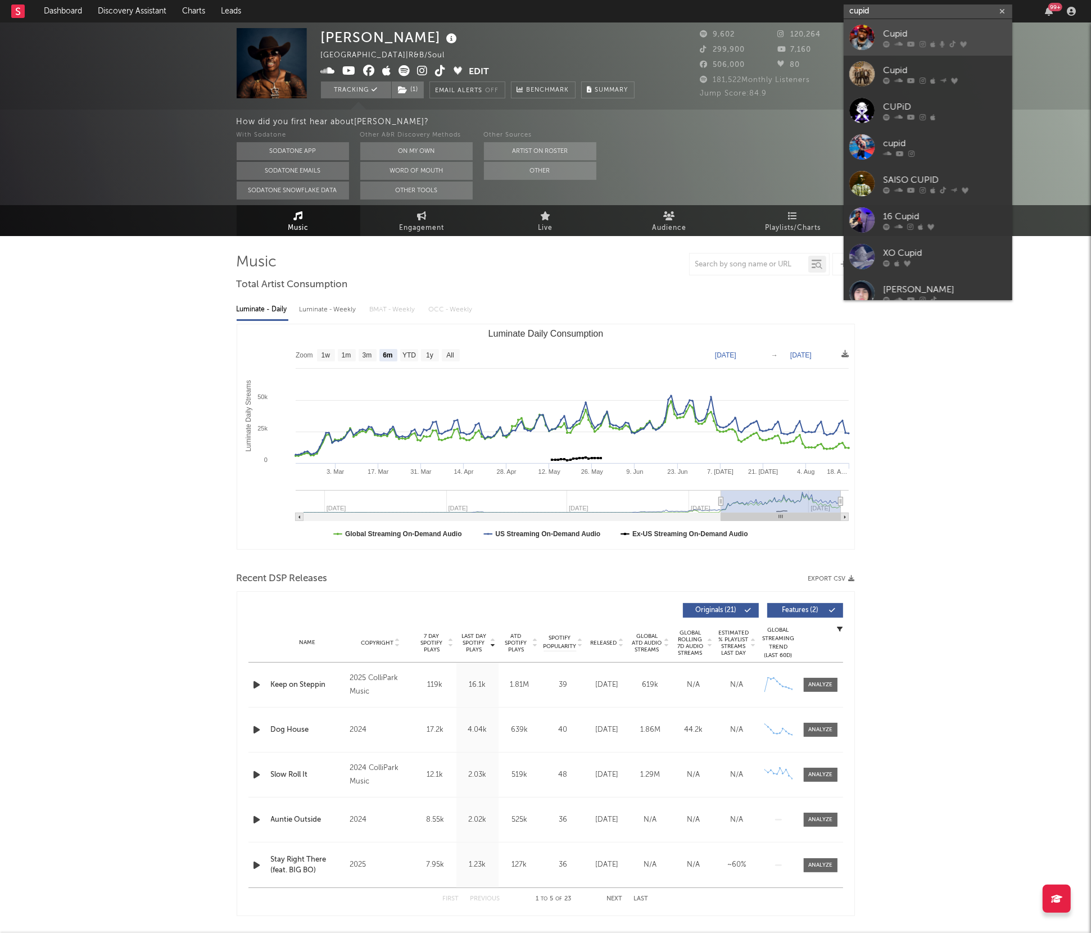
type input "cupid"
click at [886, 32] on div "Cupid" at bounding box center [945, 33] width 124 height 13
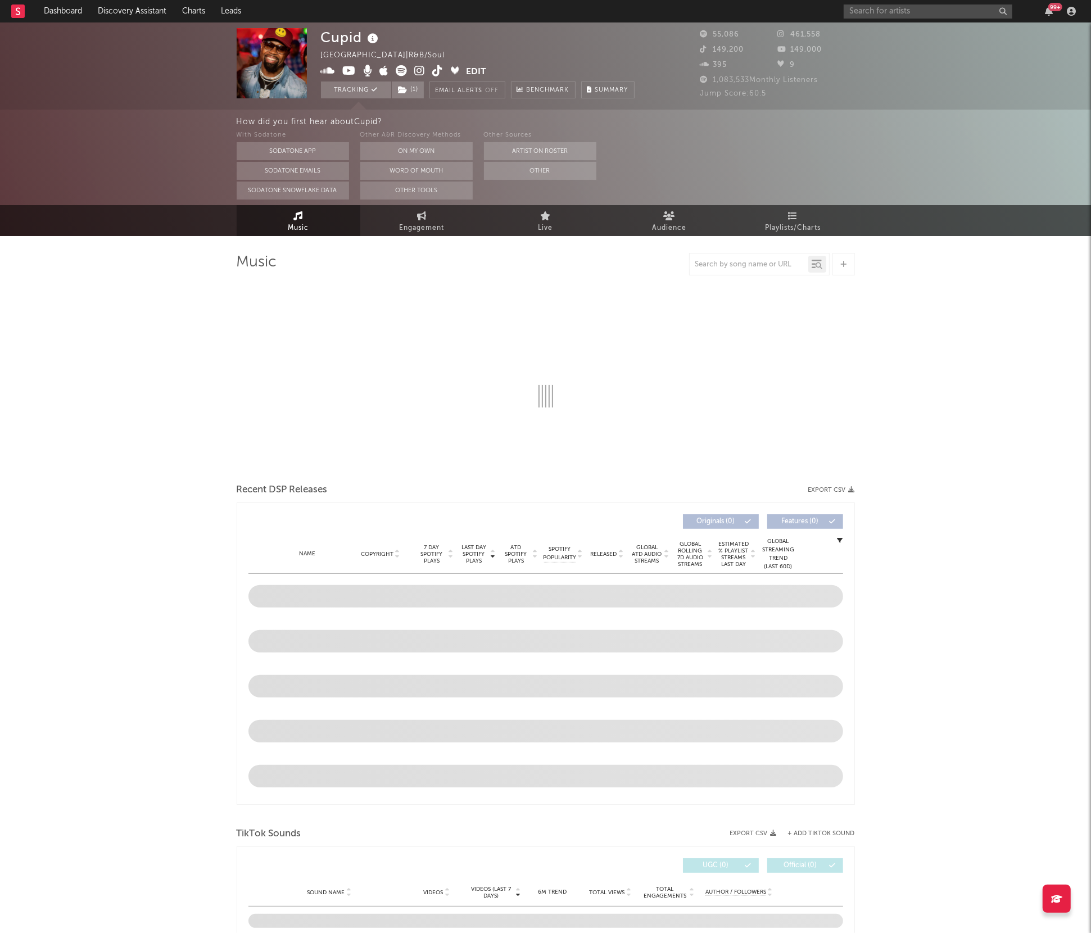
select select "6m"
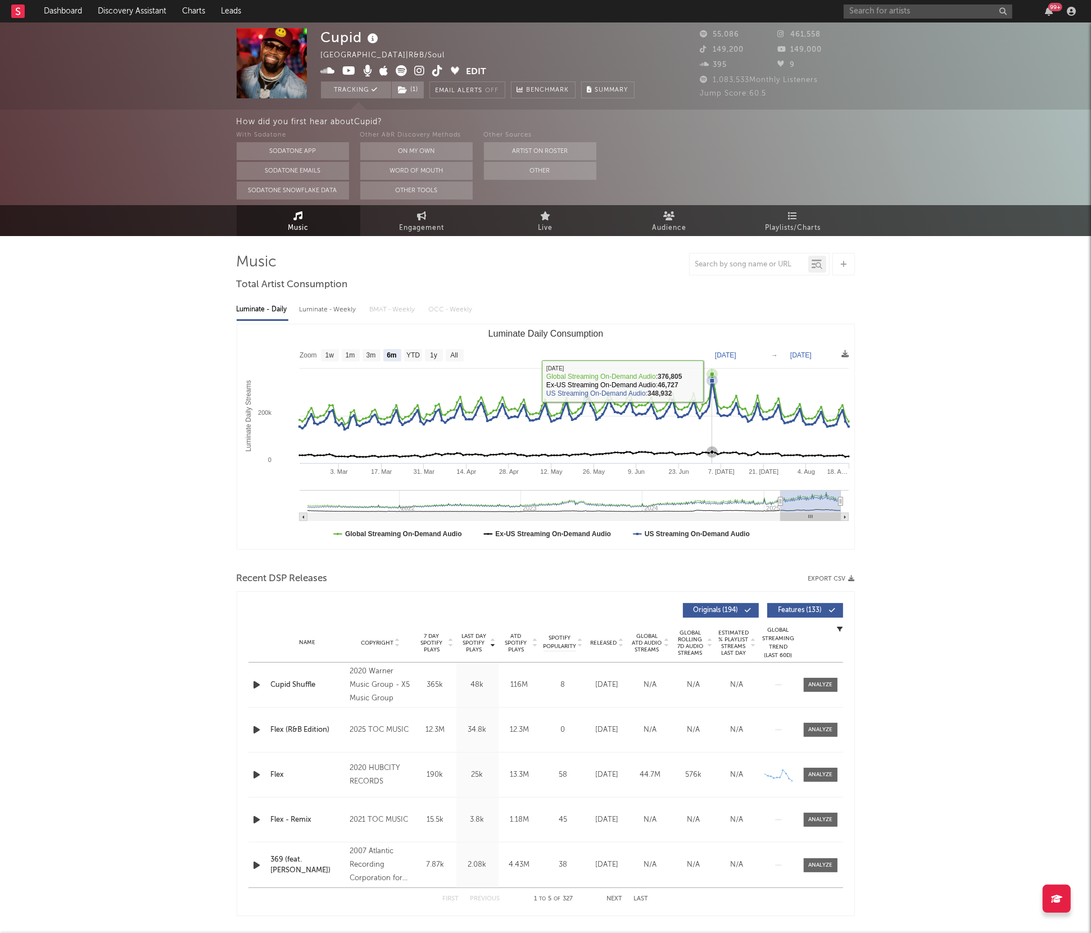
click at [713, 381] on icon "Luminate Daily Consumption" at bounding box center [712, 380] width 4 height 4
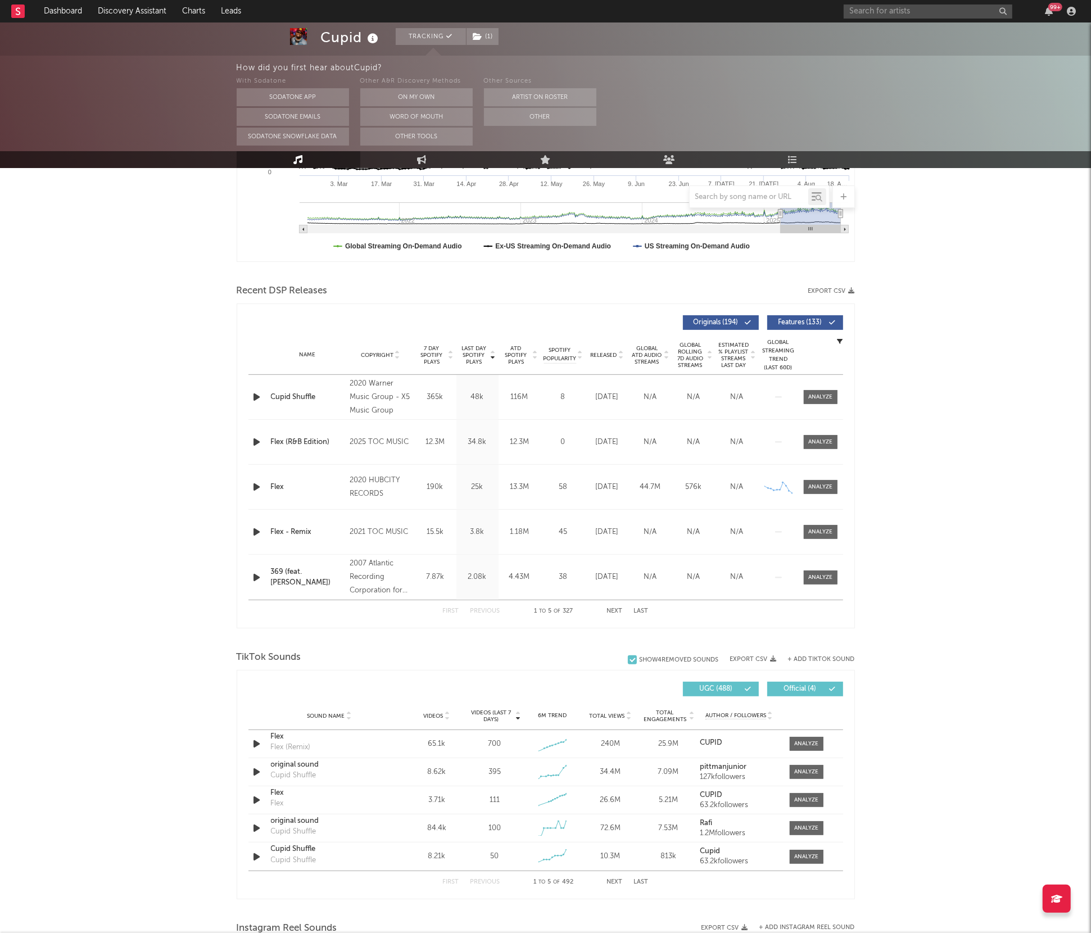
scroll to position [293, 0]
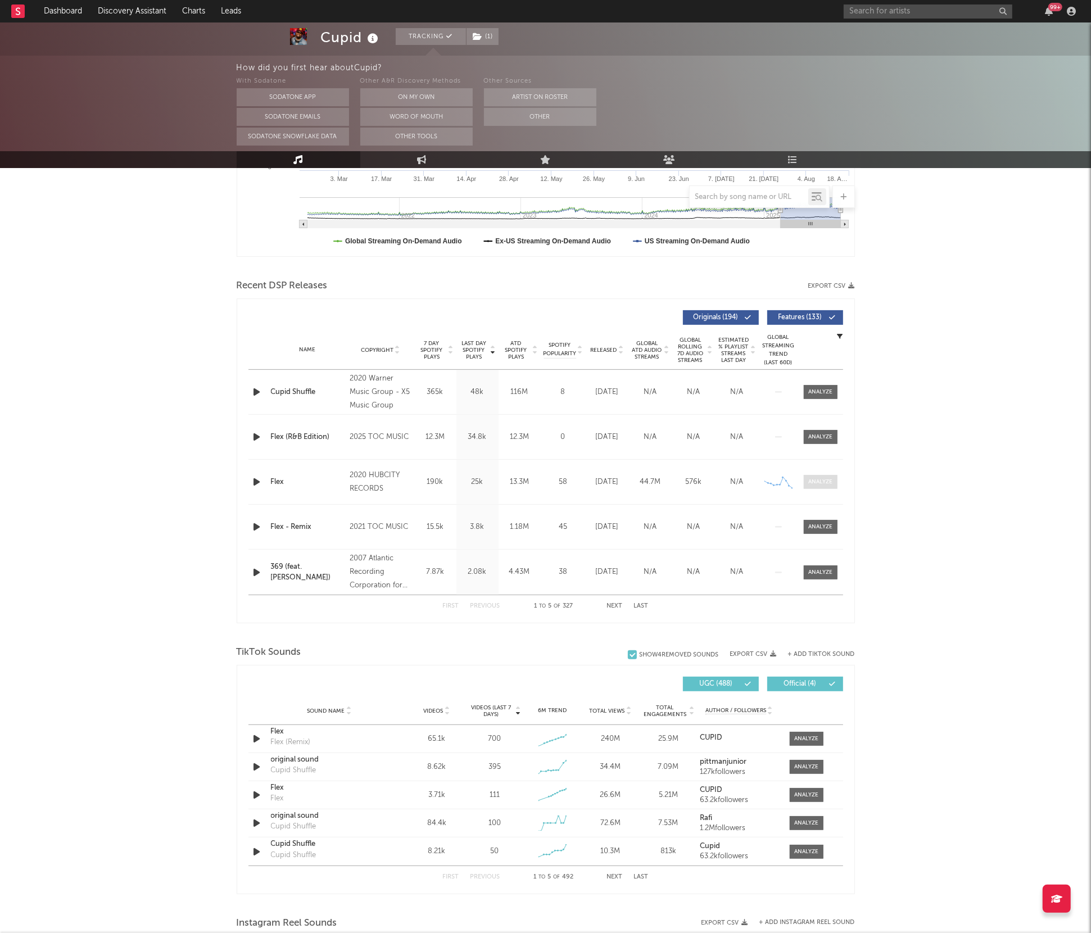
click at [831, 479] on div at bounding box center [820, 482] width 24 height 8
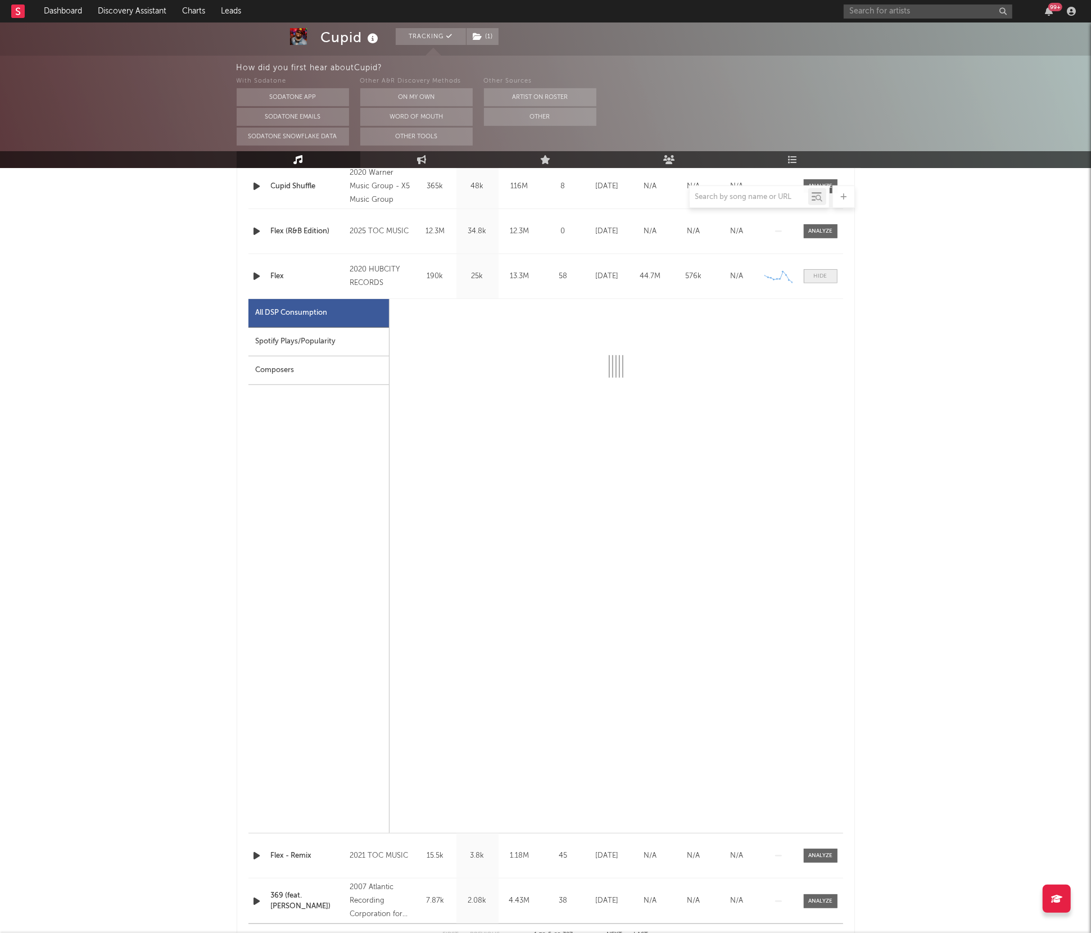
scroll to position [500, 0]
select select "6m"
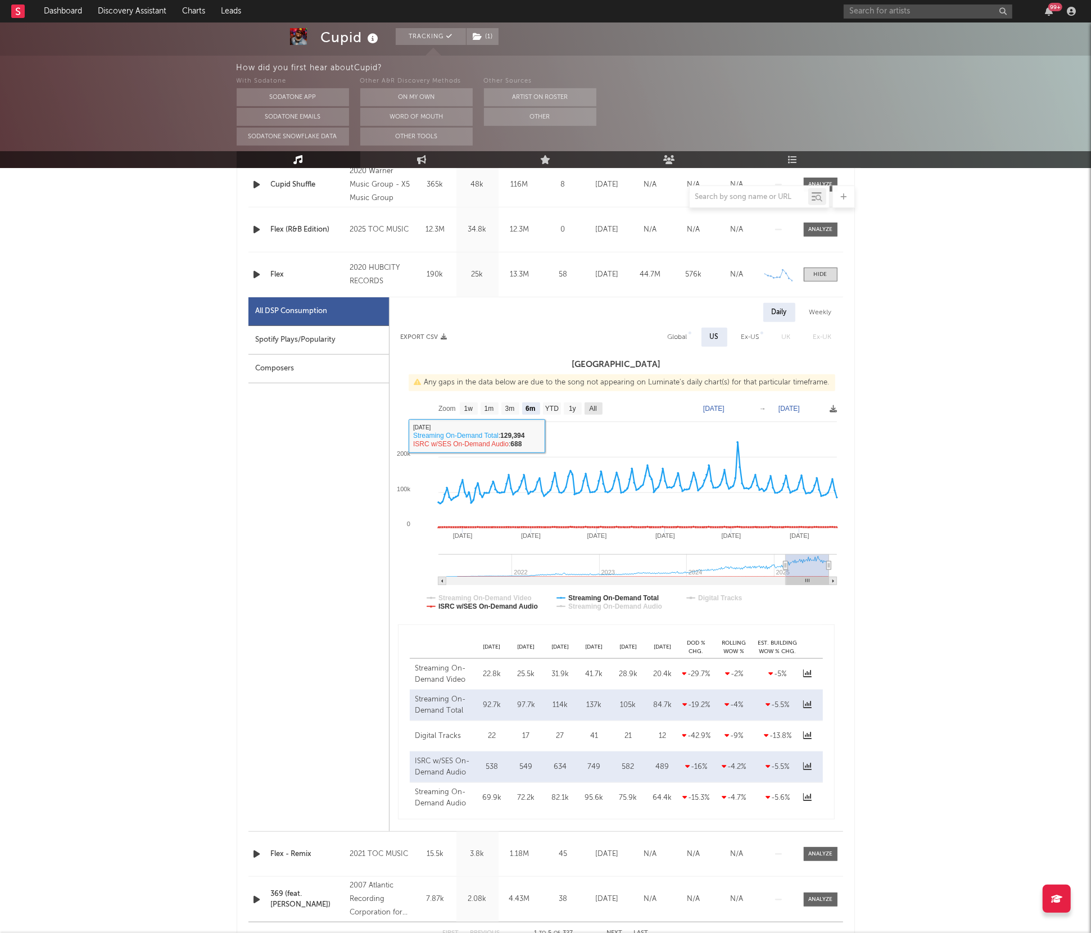
click at [593, 405] on text "All" at bounding box center [592, 409] width 7 height 8
select select "All"
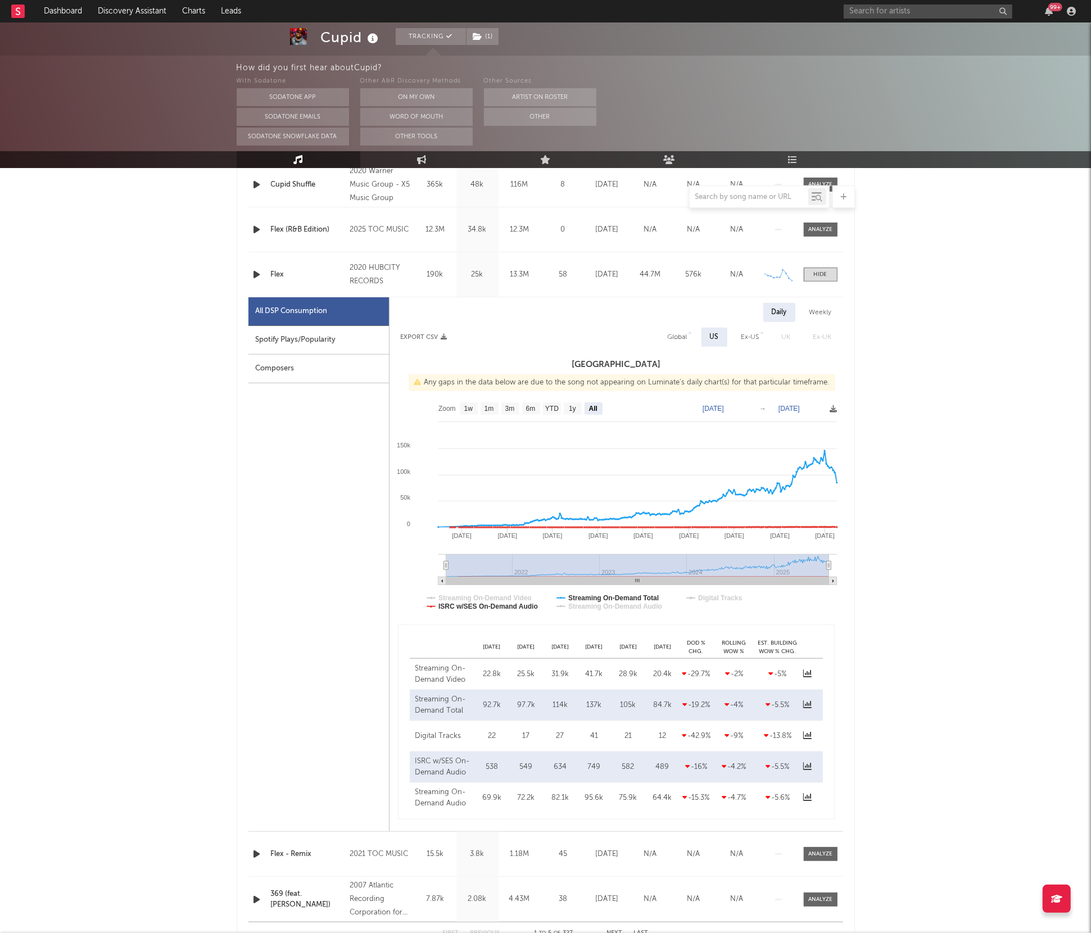
click at [820, 314] on div "Weekly" at bounding box center [820, 312] width 39 height 19
select select "All"
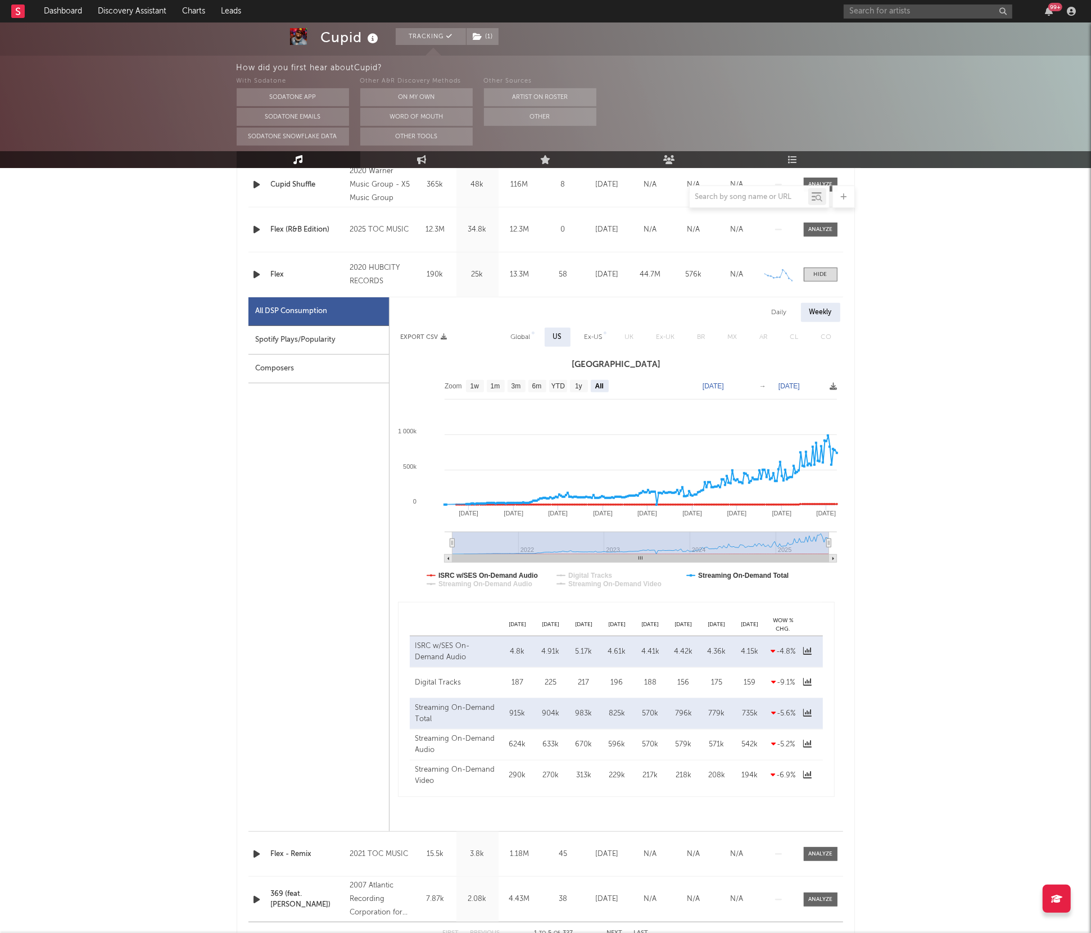
click at [523, 335] on div "Global" at bounding box center [521, 336] width 20 height 13
select select "All"
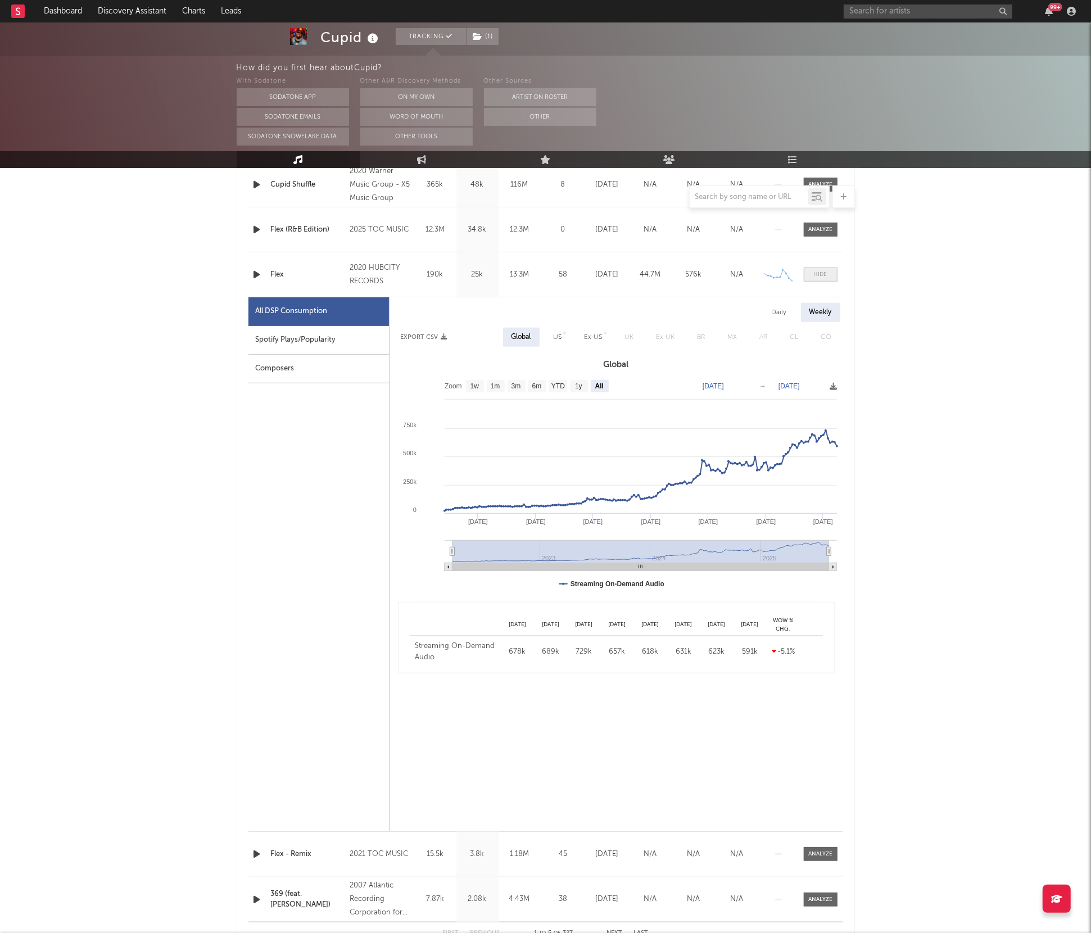
click at [820, 276] on div at bounding box center [820, 274] width 13 height 8
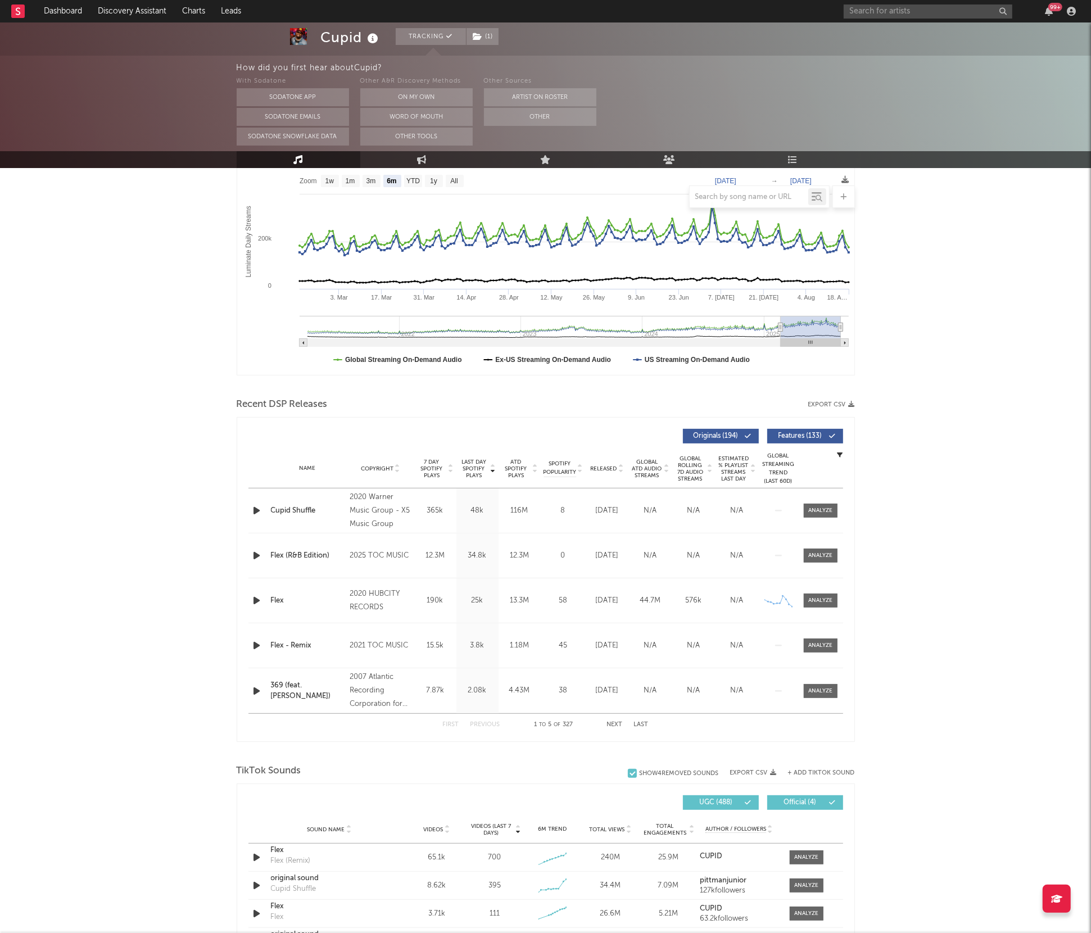
scroll to position [0, 0]
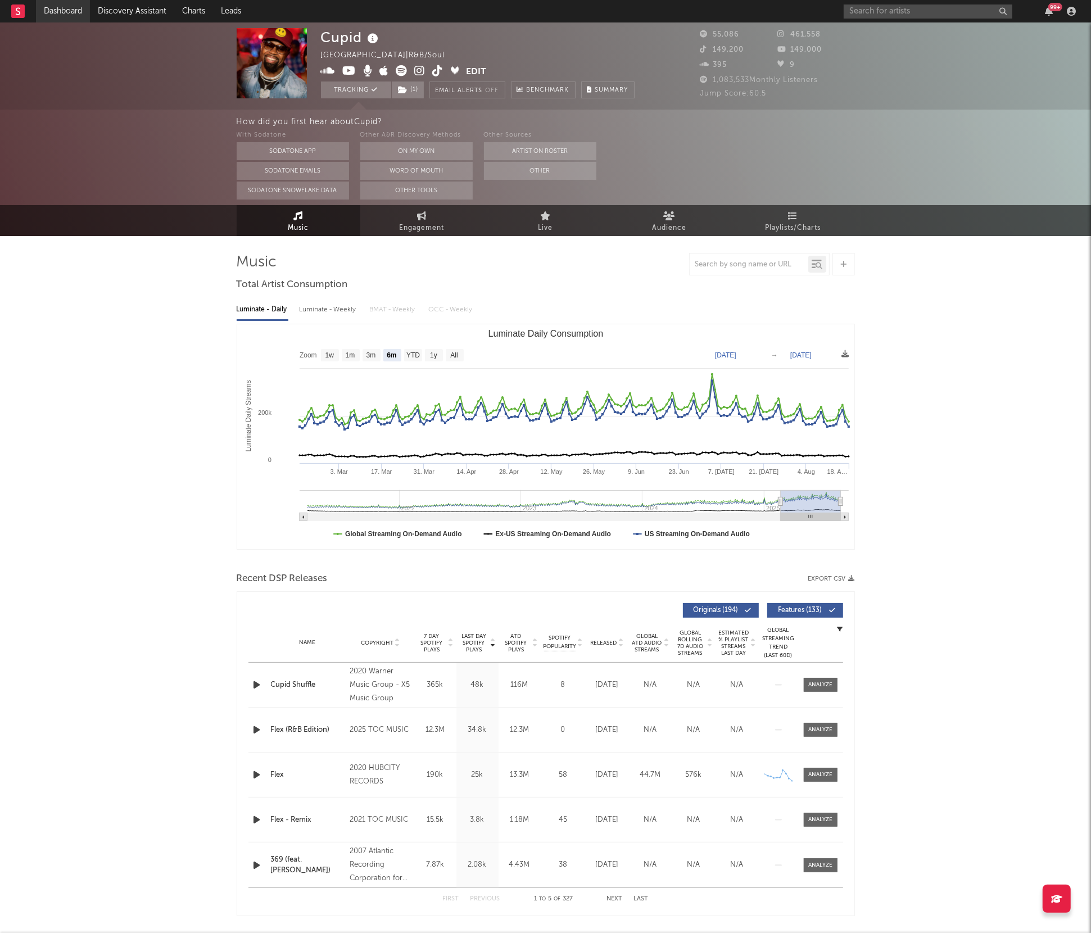
click at [59, 10] on link "Dashboard" at bounding box center [63, 11] width 54 height 22
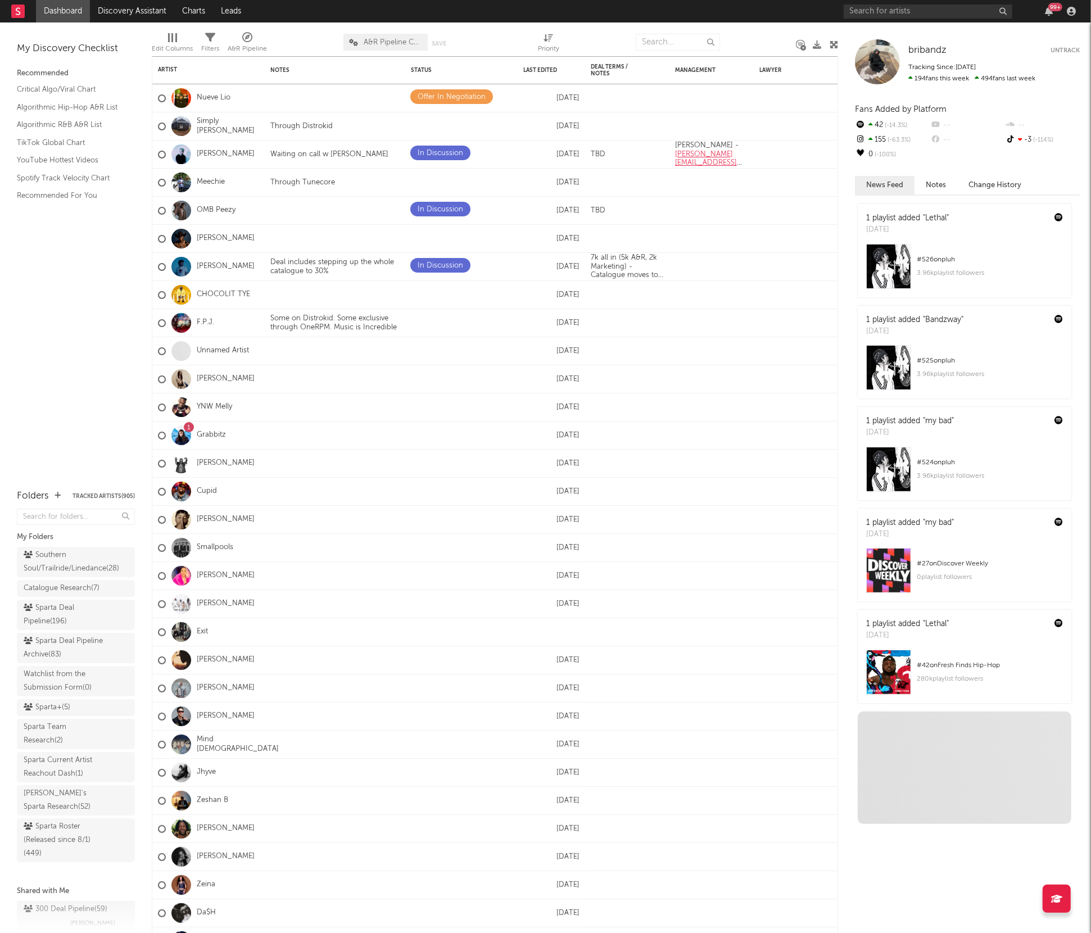
click at [870, 19] on div "99 +" at bounding box center [961, 11] width 236 height 22
click at [872, 11] on input "text" at bounding box center [927, 11] width 169 height 14
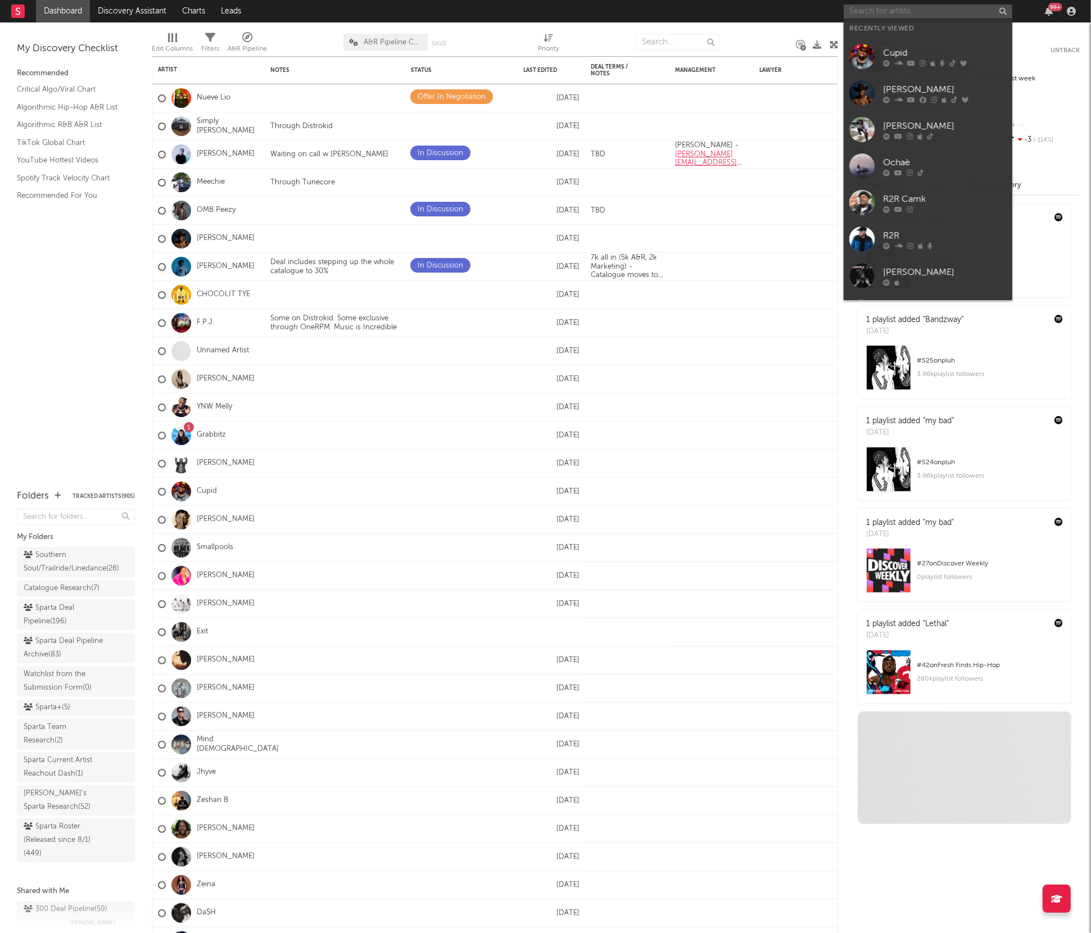
type input "f"
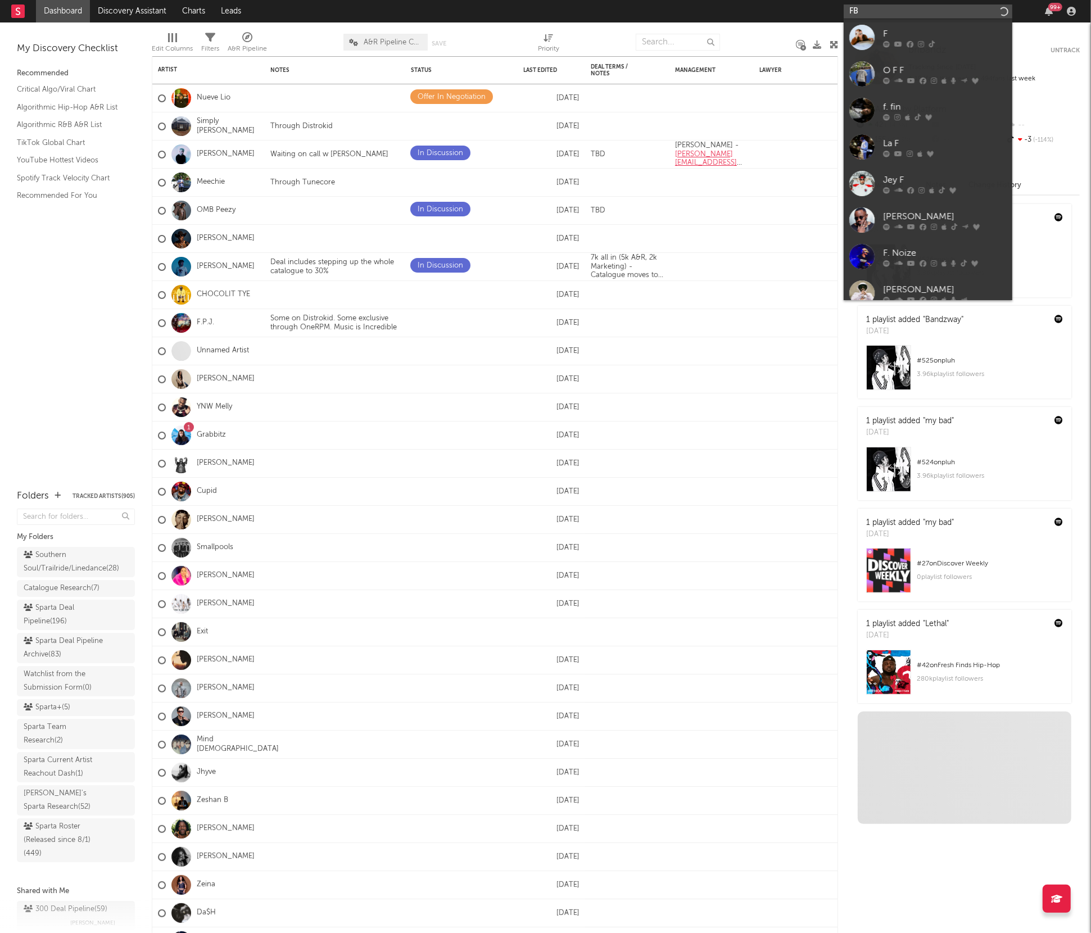
type input "F"
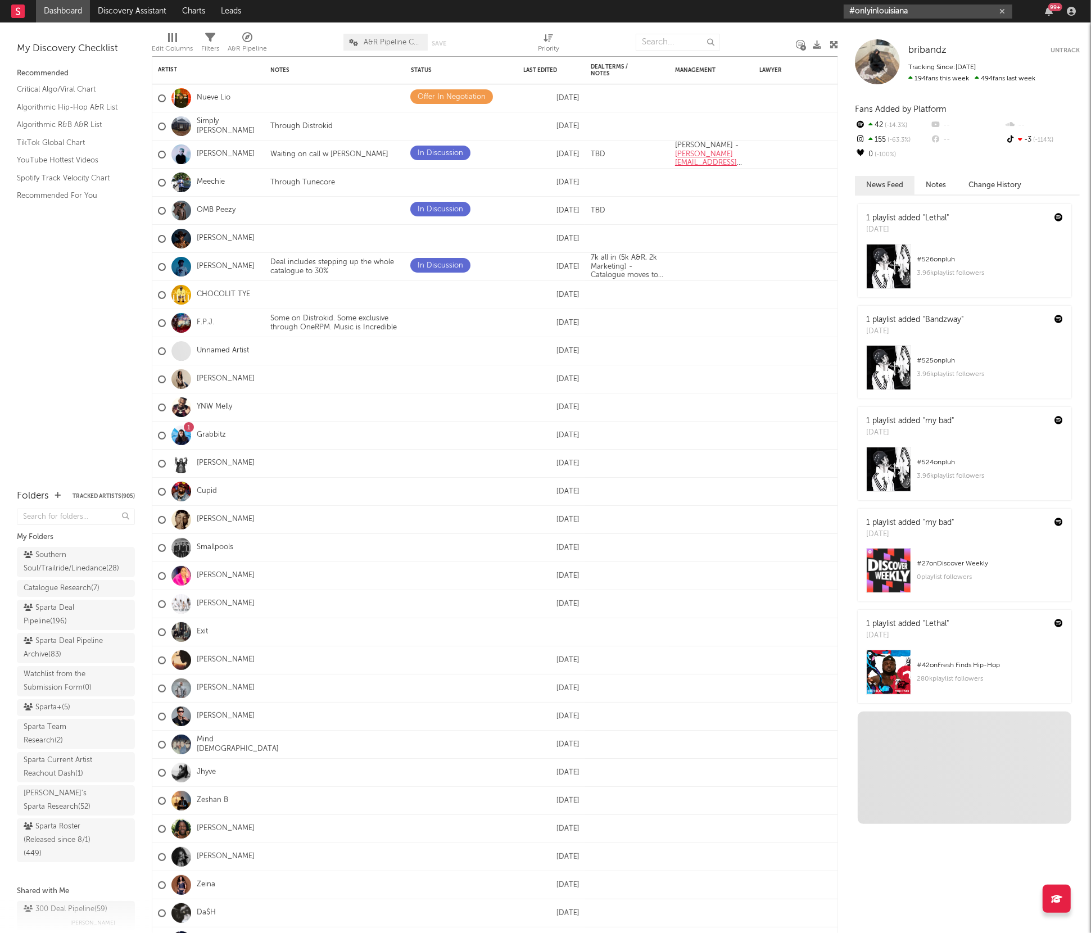
drag, startPoint x: 939, startPoint y: 15, endPoint x: 744, endPoint y: -1, distance: 195.6
click at [744, 0] on html "Dashboard Discovery Assistant Charts Leads #onlyinlouisiana 99 + Notifications …" at bounding box center [545, 466] width 1091 height 933
type input "r"
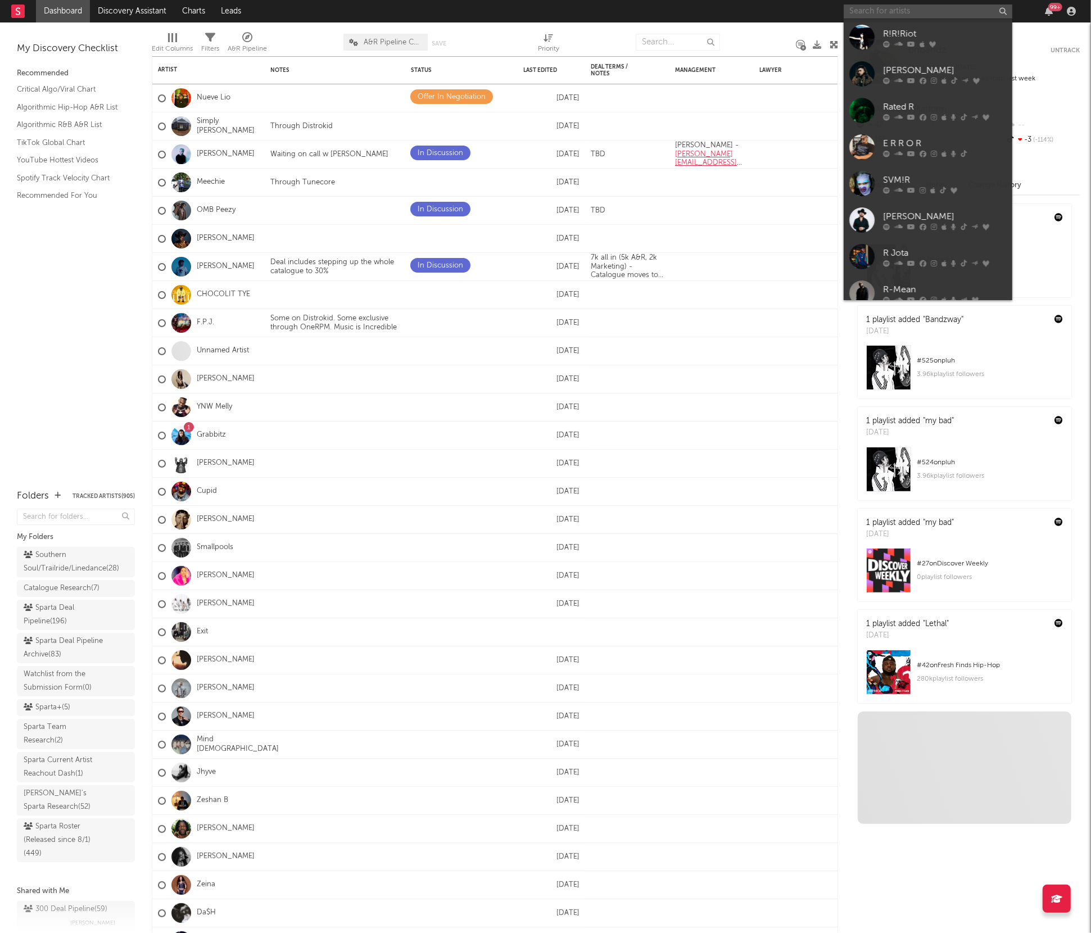
paste input "[URL][DOMAIN_NAME]"
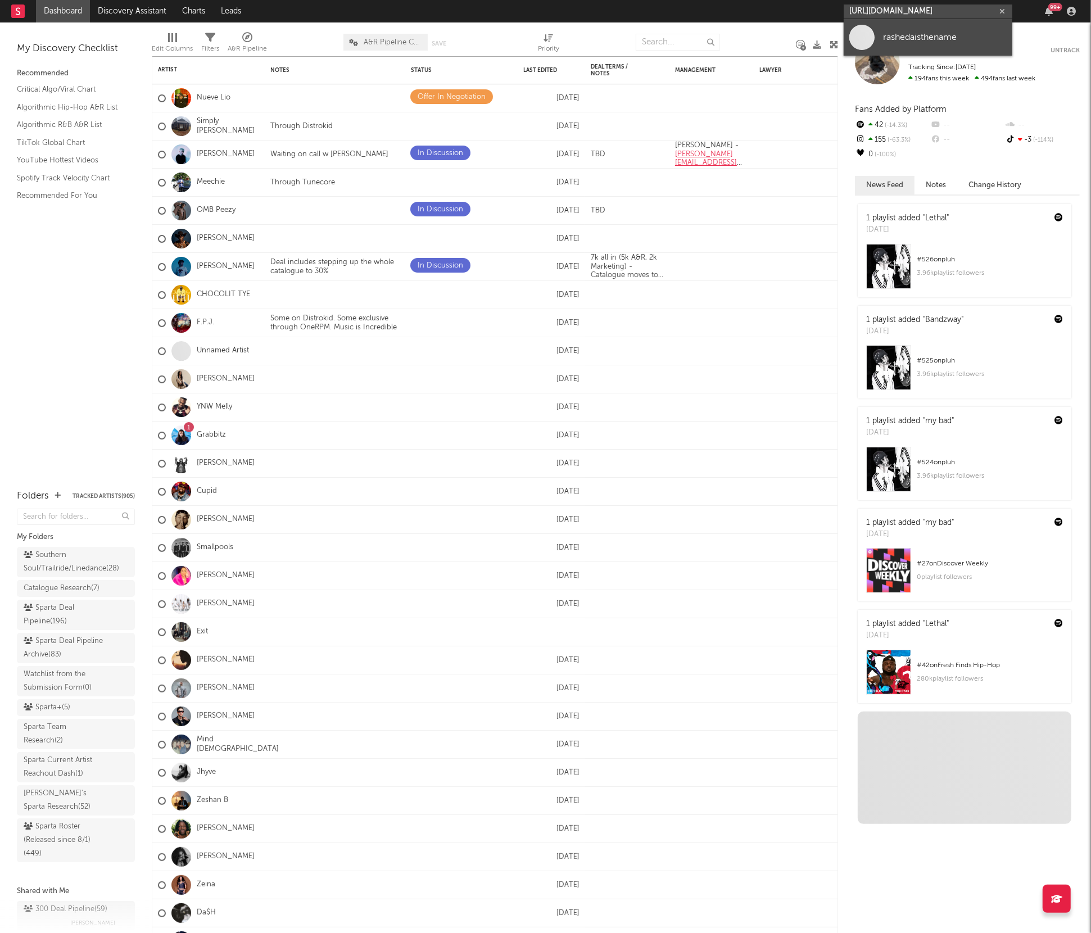
type input "[URL][DOMAIN_NAME]"
click at [876, 34] on link "rashedaisthename" at bounding box center [927, 37] width 169 height 37
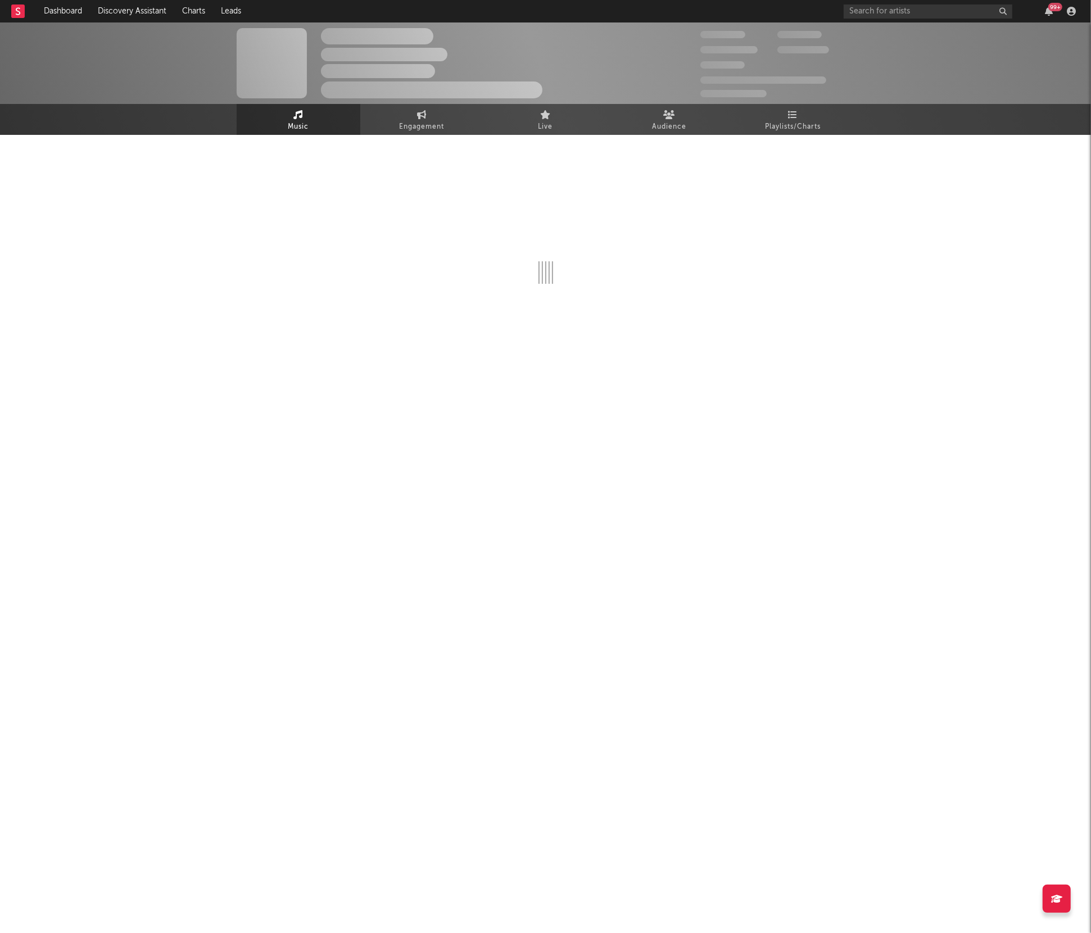
select select "1w"
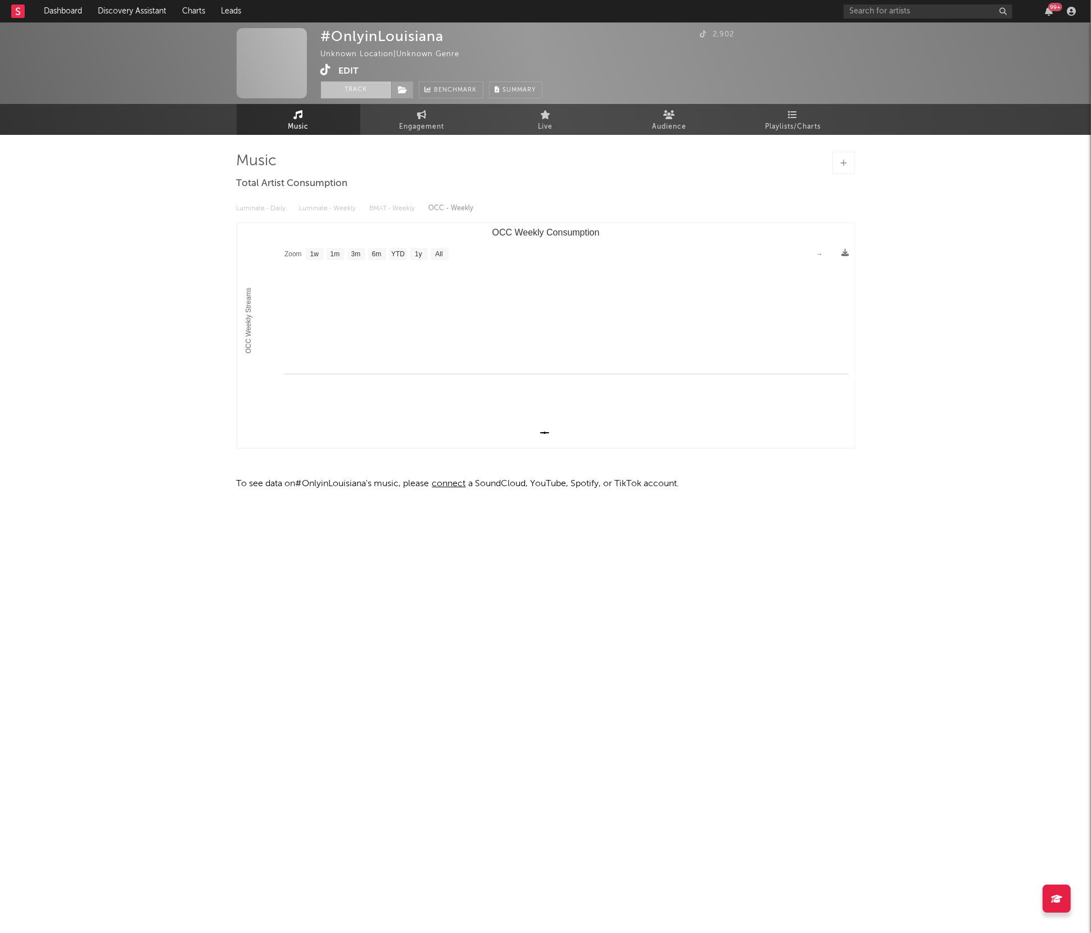
click at [338, 88] on button "Track" at bounding box center [356, 89] width 70 height 17
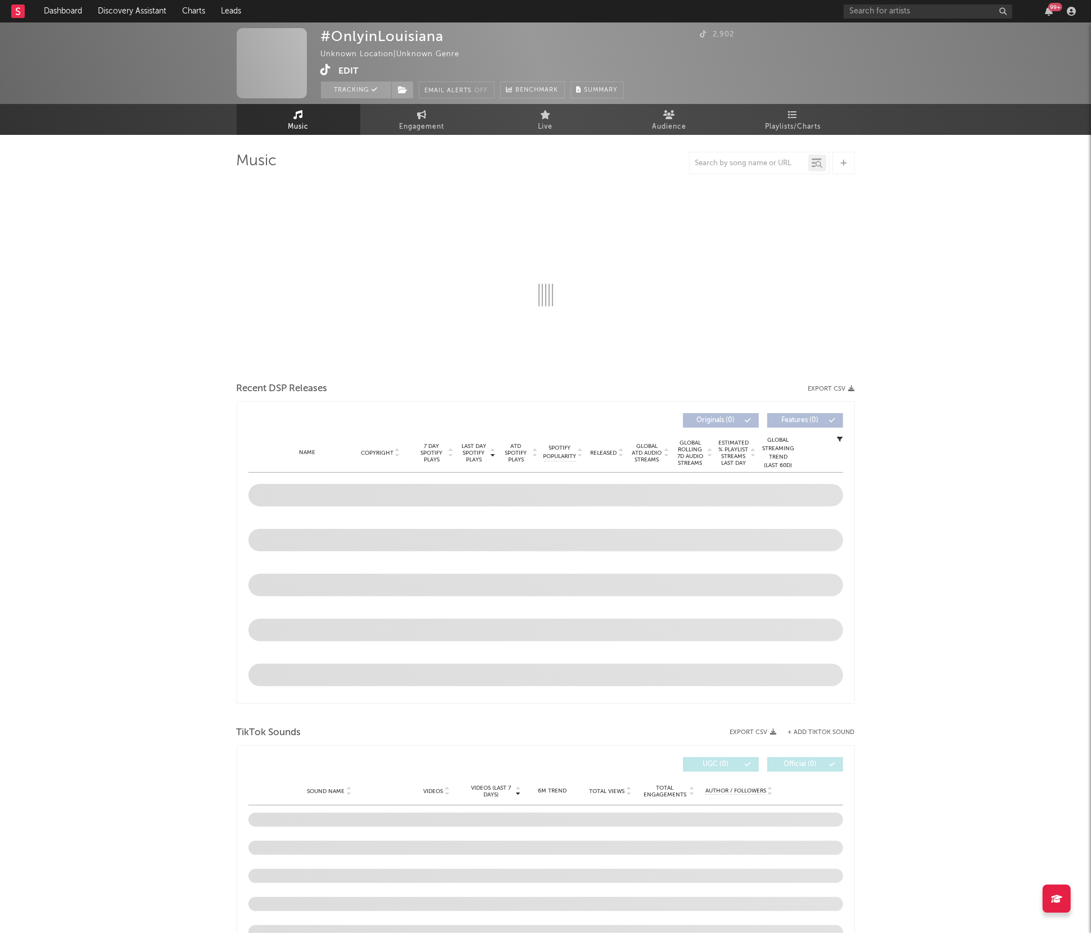
select select "1w"
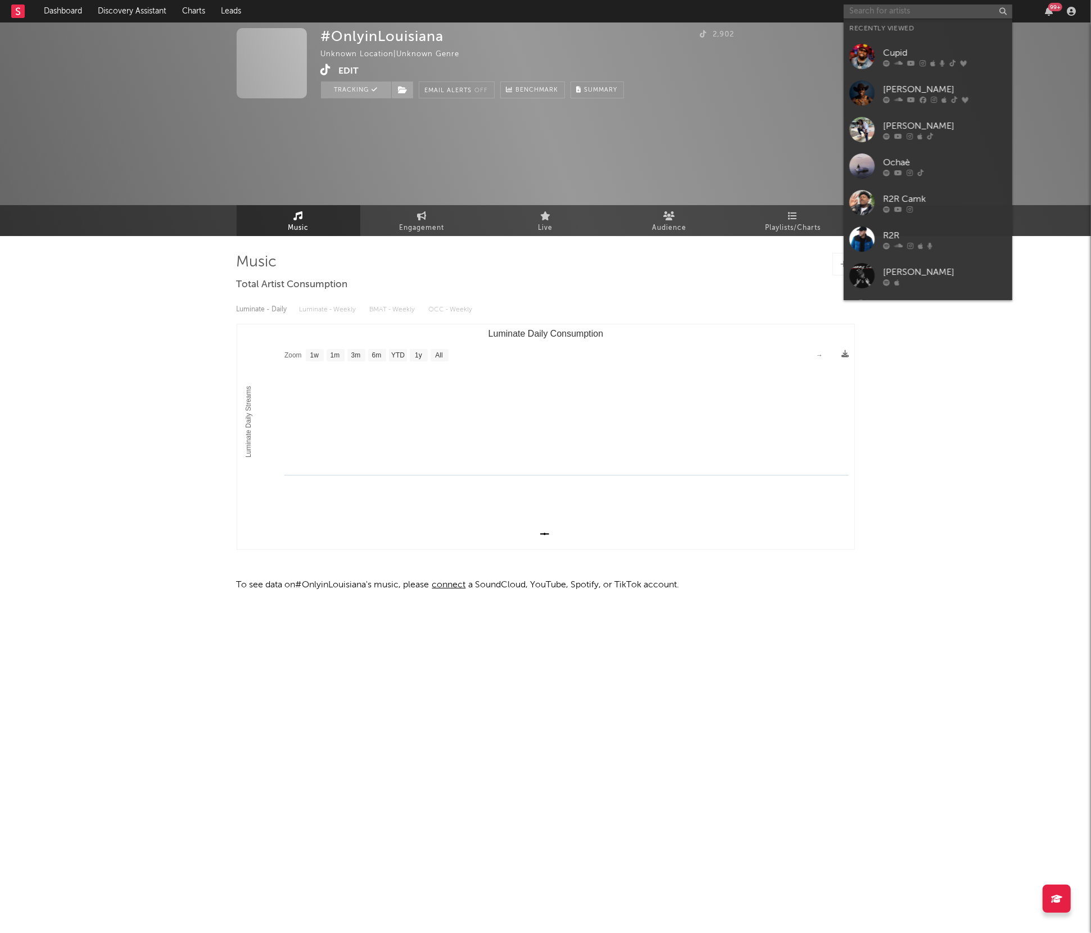
click at [875, 10] on input "text" at bounding box center [927, 11] width 169 height 14
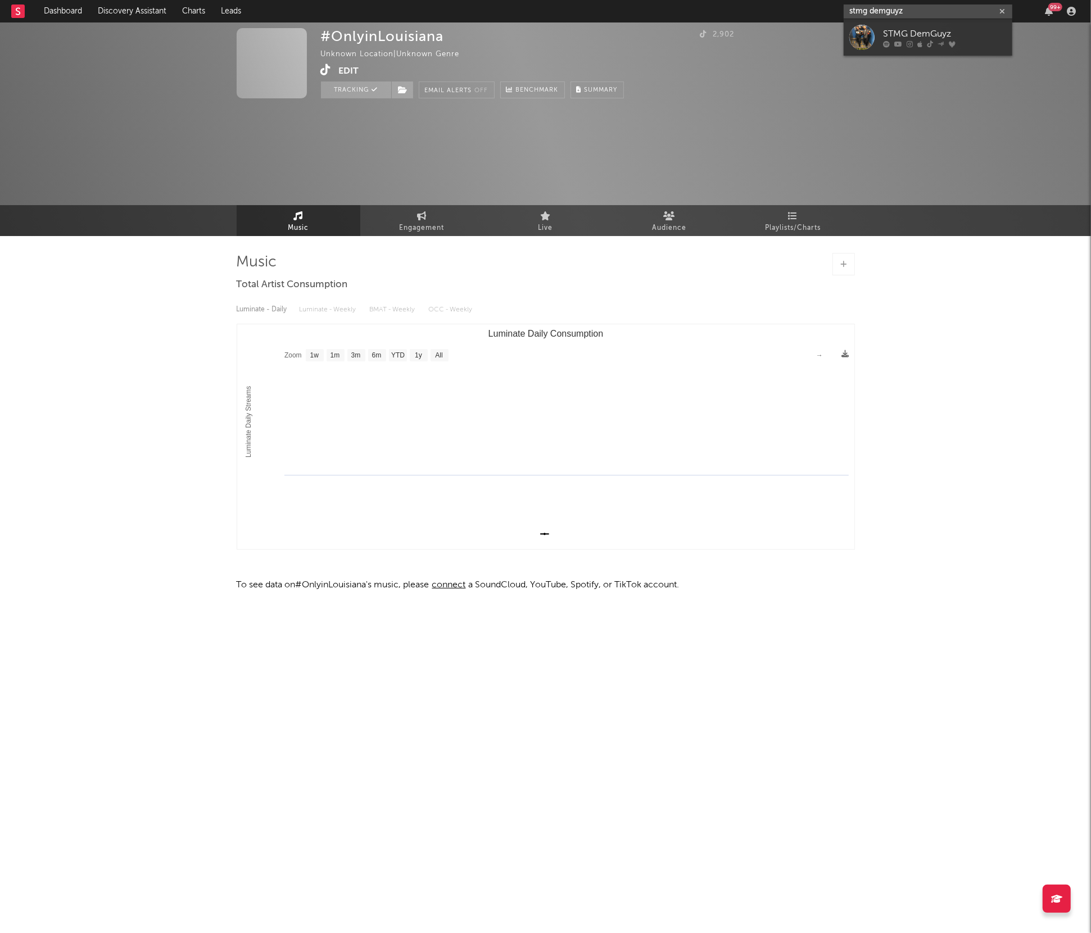
type input "stmg demguyz"
click at [899, 31] on div "STMG DemGuyz" at bounding box center [945, 33] width 124 height 13
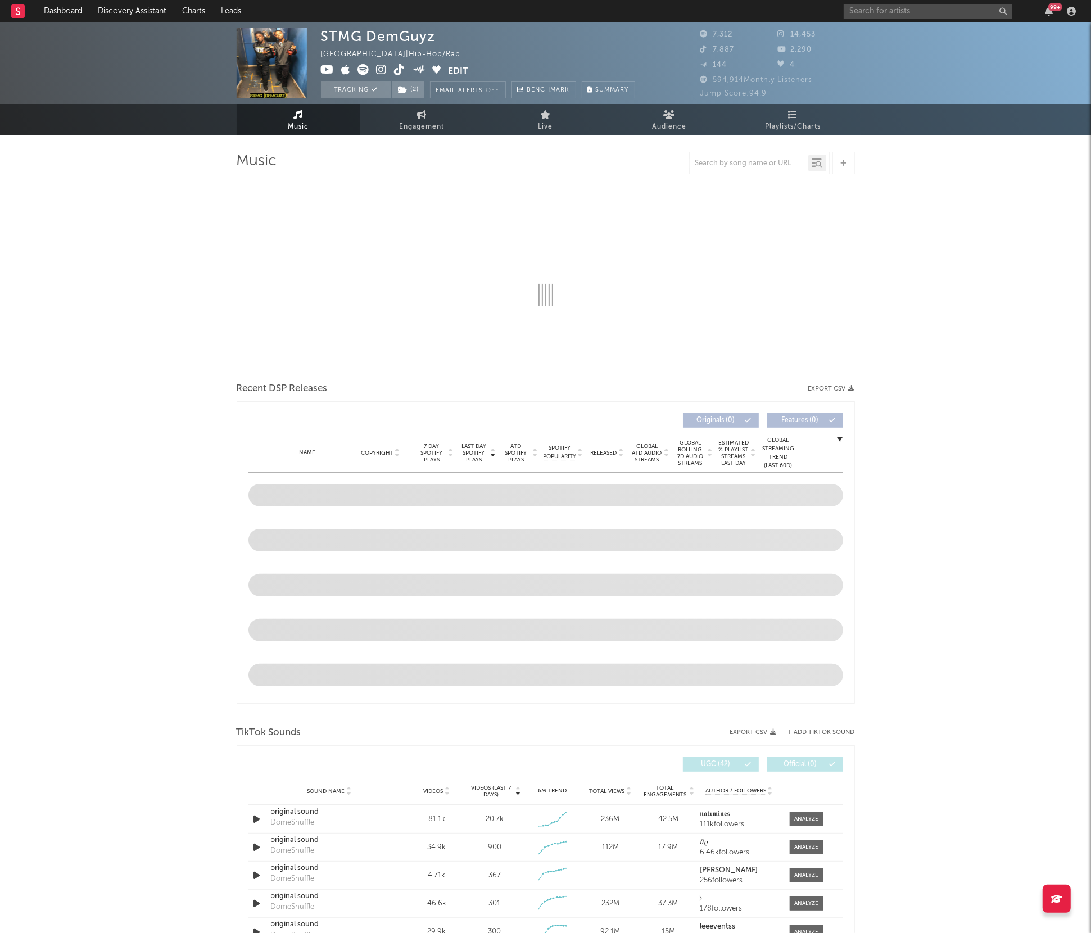
select select "6m"
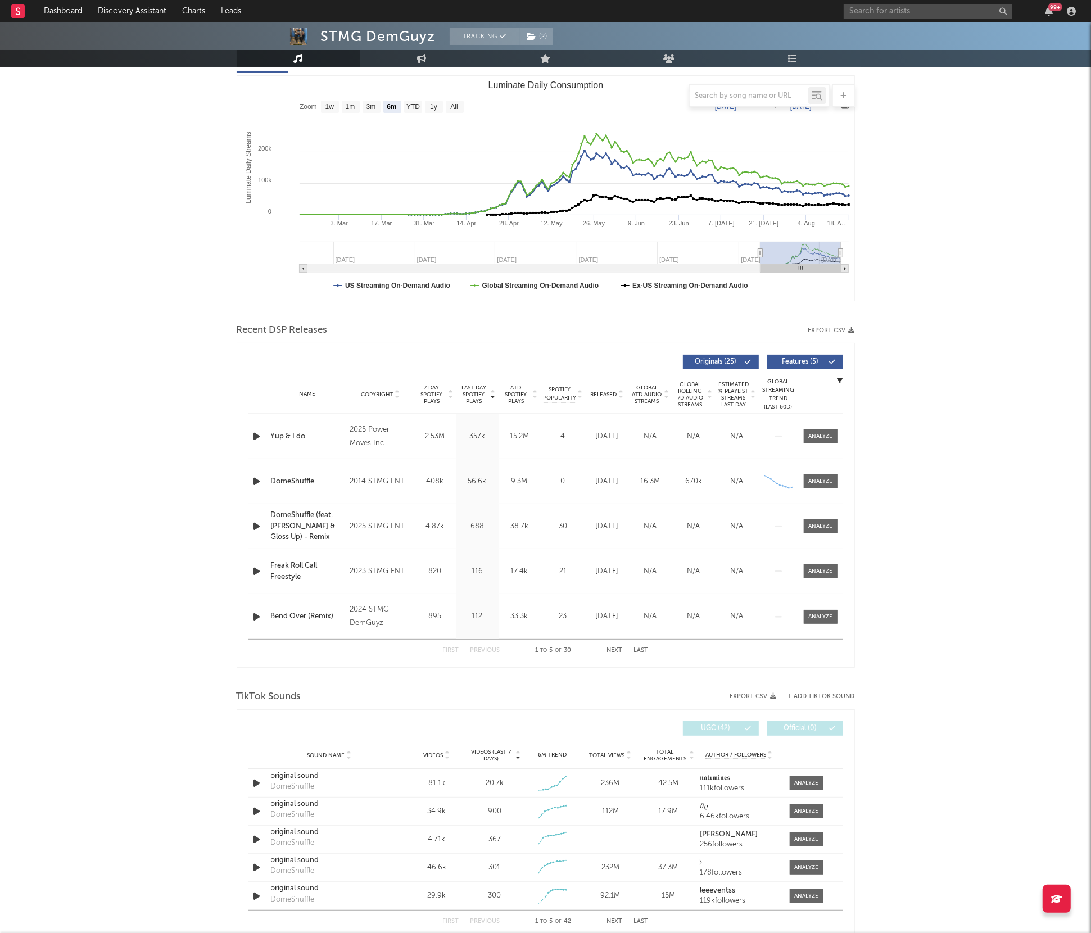
scroll to position [175, 0]
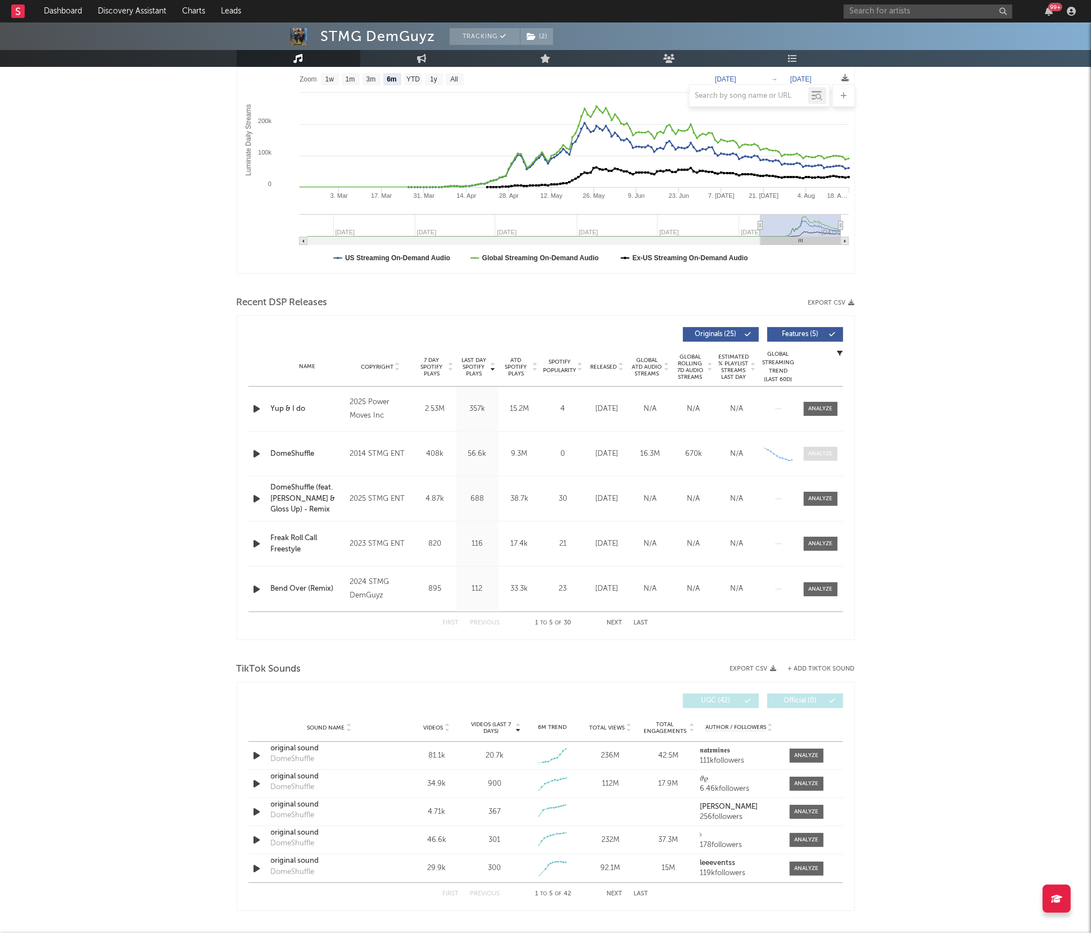
click at [810, 453] on div at bounding box center [820, 454] width 24 height 8
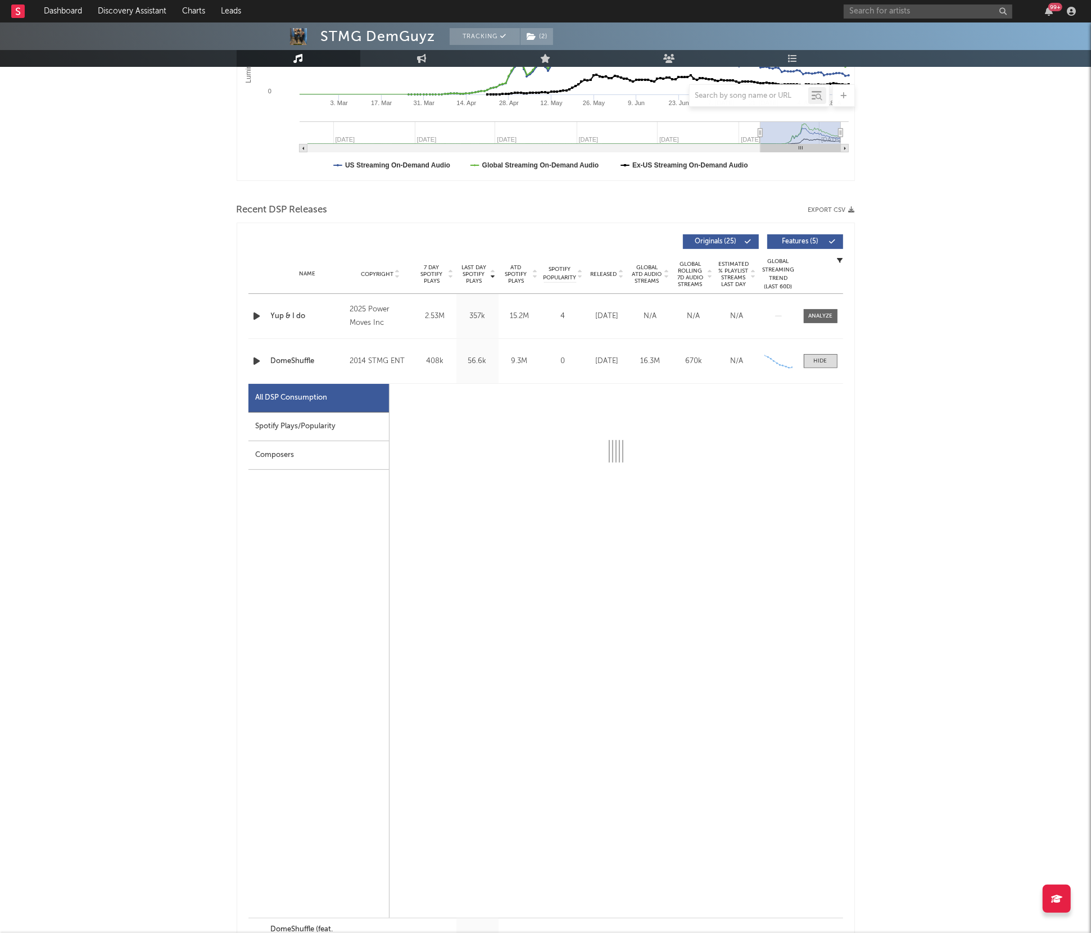
scroll to position [268, 0]
select select "1w"
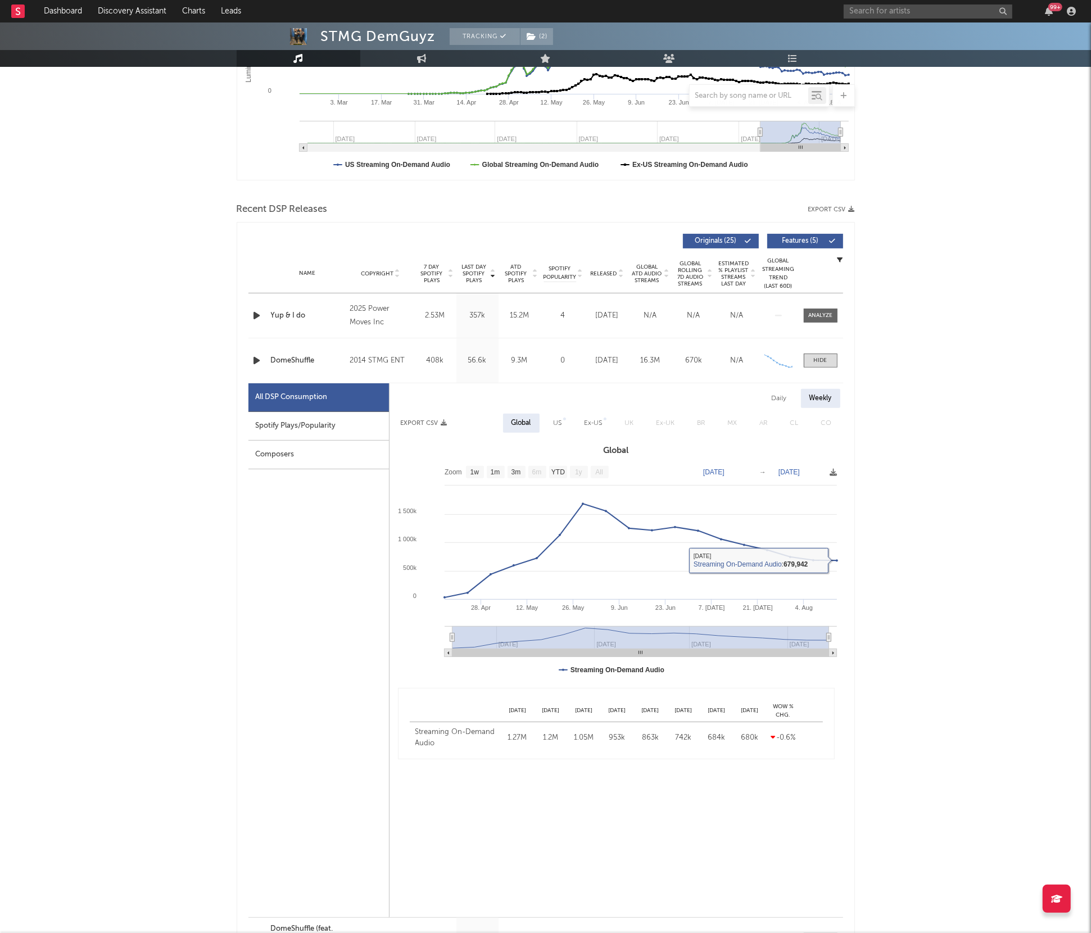
scroll to position [0, 0]
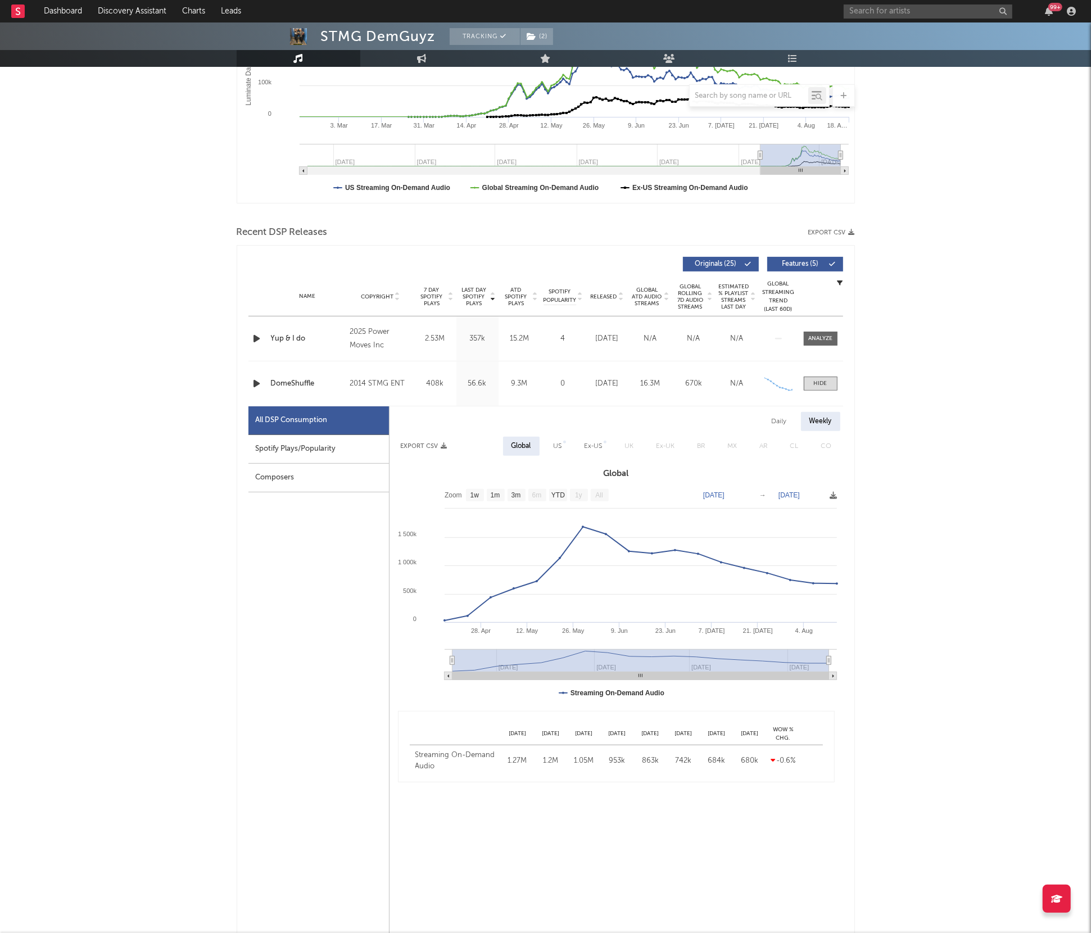
scroll to position [257, 0]
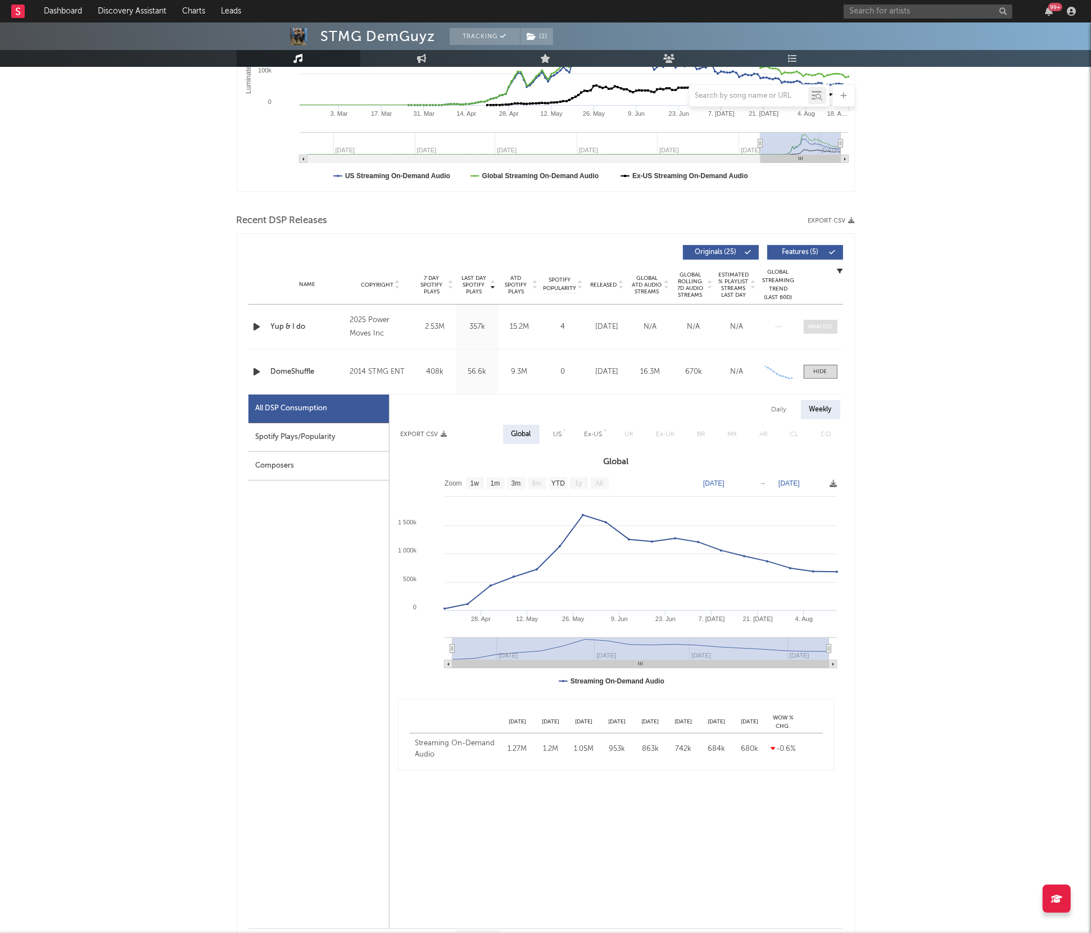
click at [832, 323] on span at bounding box center [821, 327] width 34 height 14
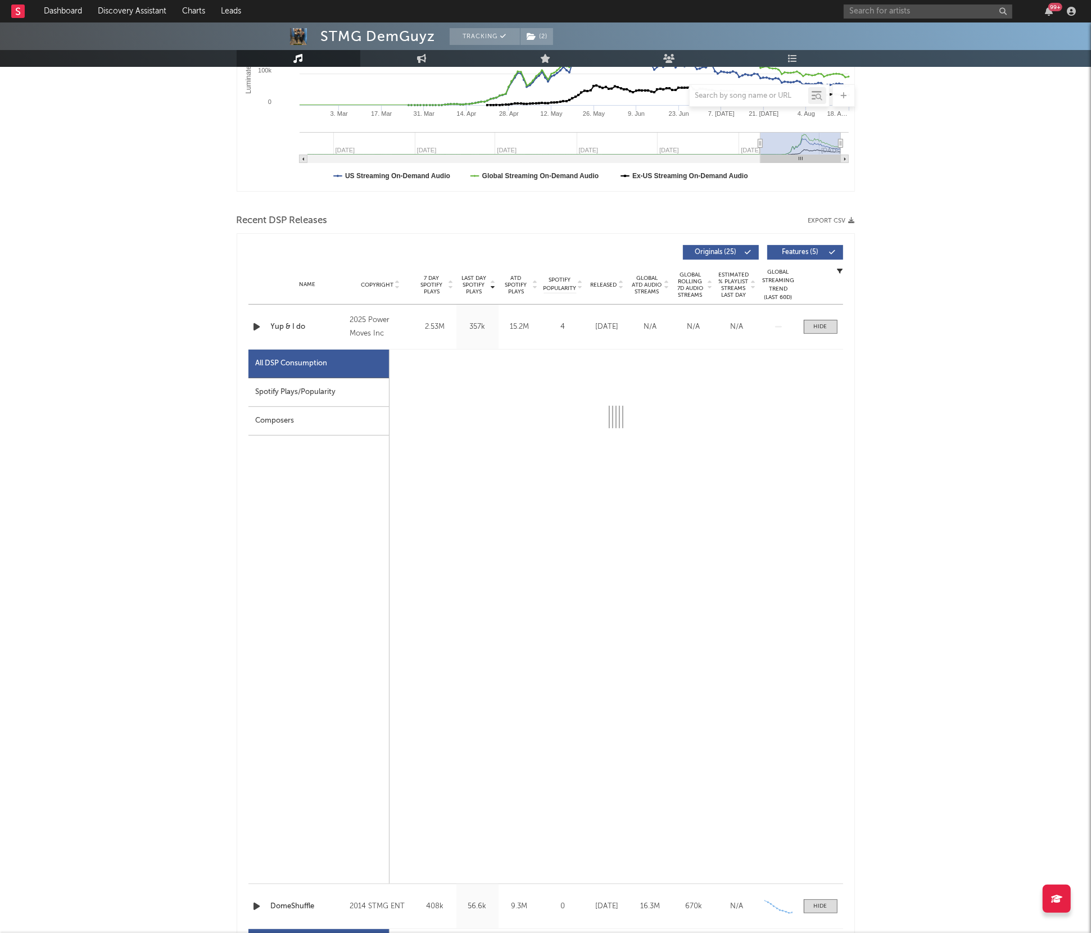
select select "1w"
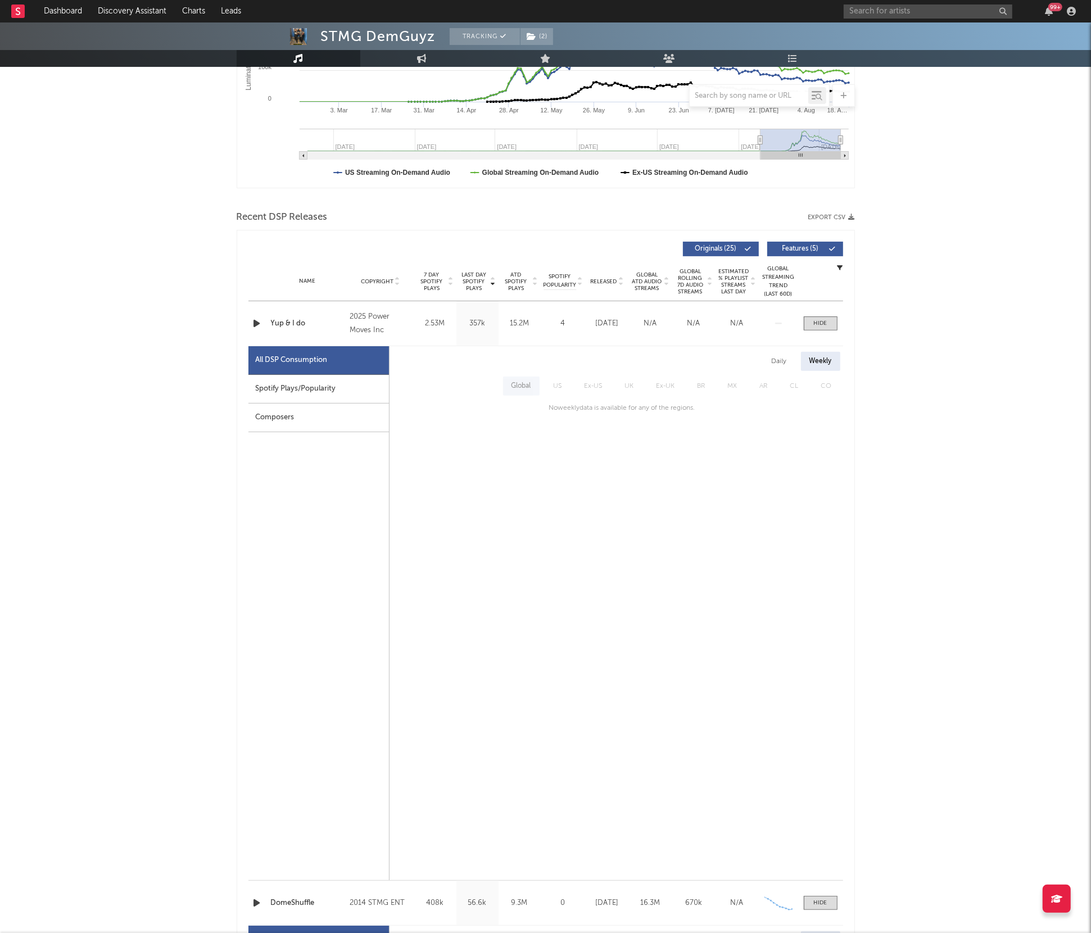
scroll to position [282, 0]
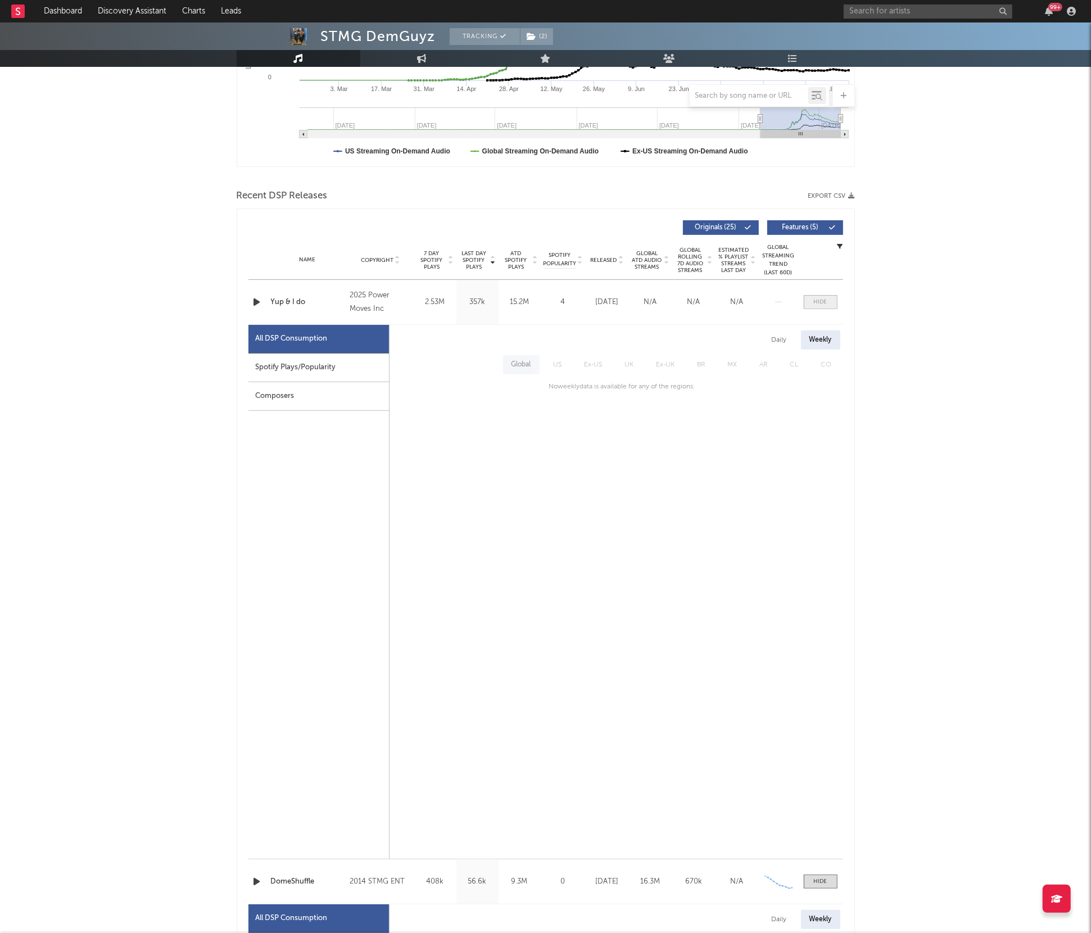
click at [816, 298] on div at bounding box center [820, 302] width 13 height 8
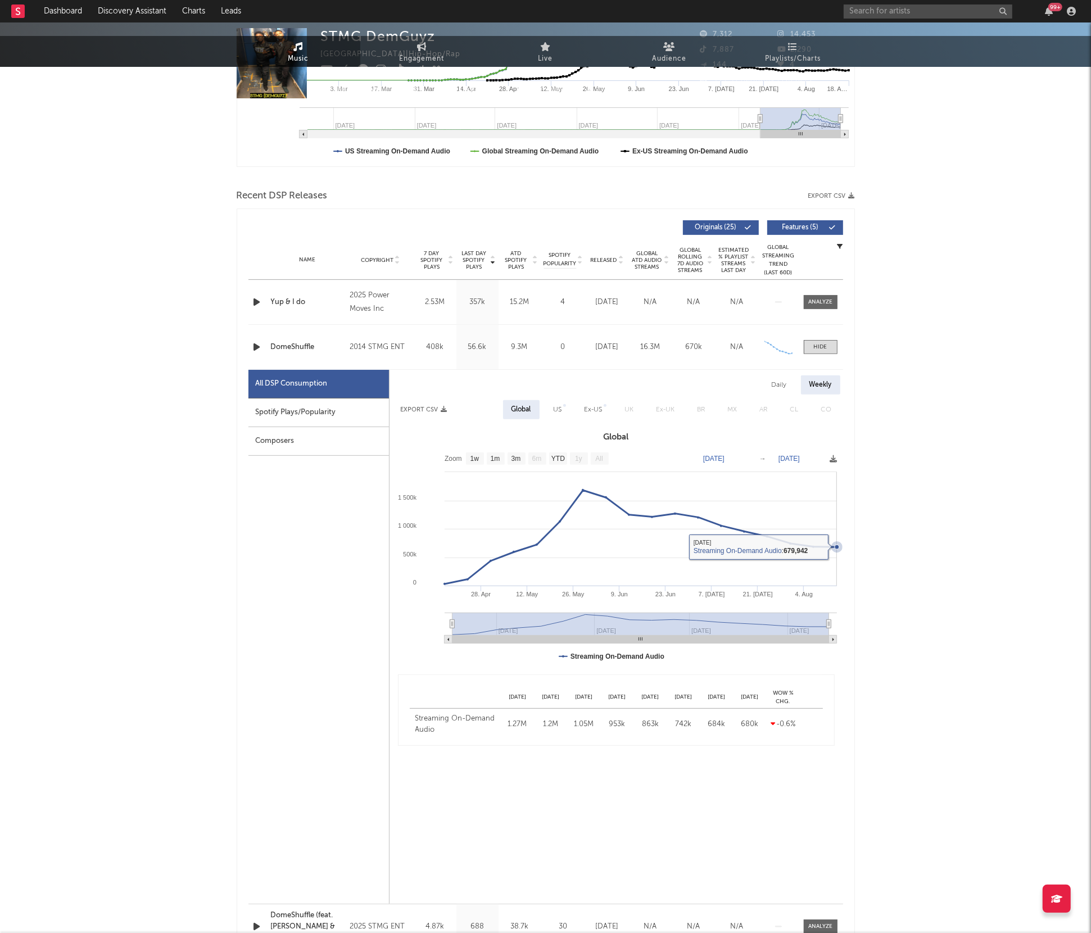
scroll to position [0, 0]
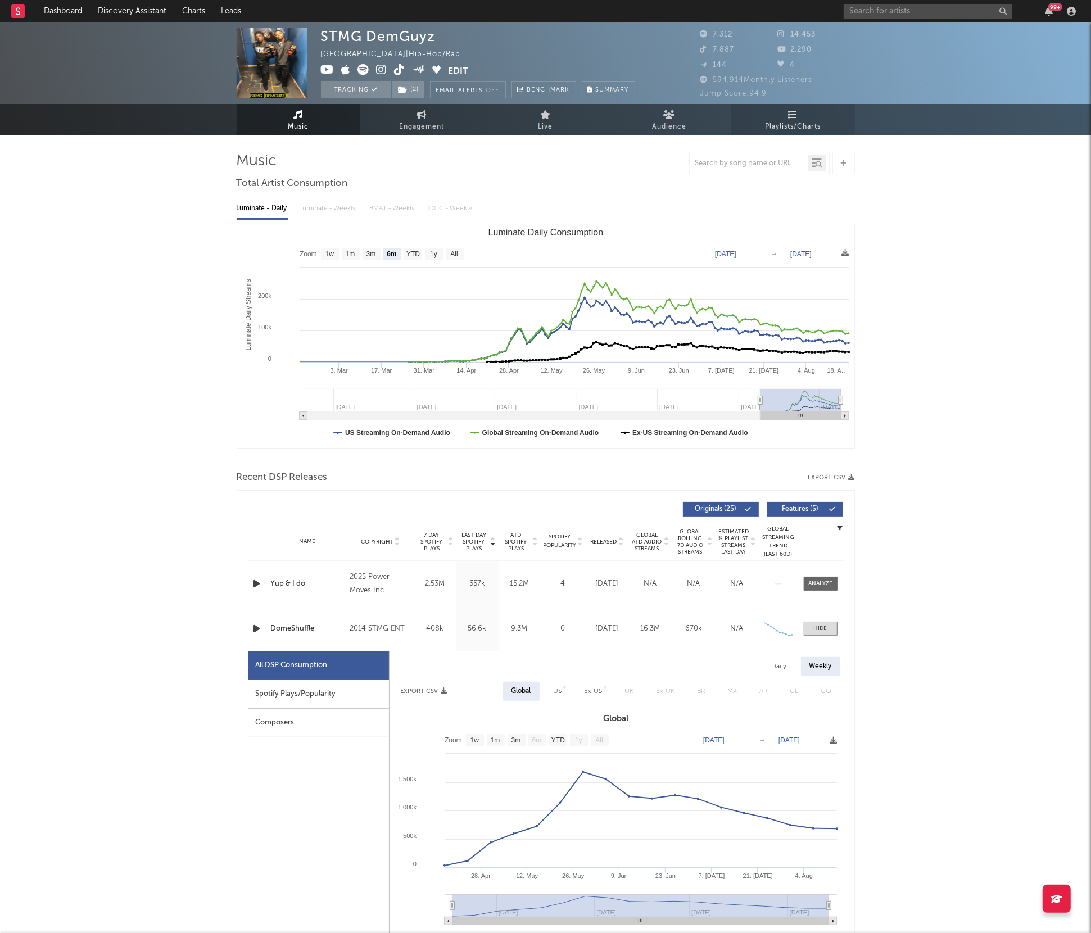
click at [781, 120] on span "Playlists/Charts" at bounding box center [793, 126] width 56 height 13
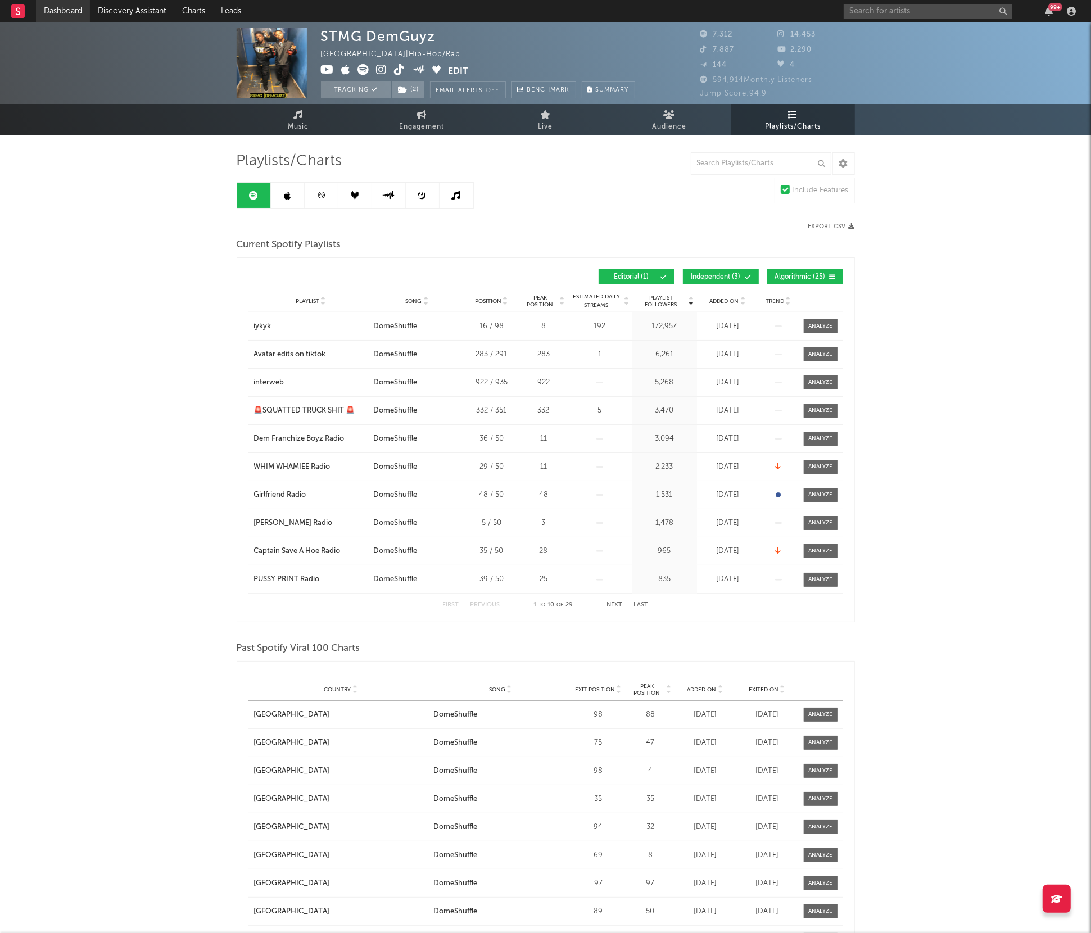
click at [55, 15] on link "Dashboard" at bounding box center [63, 11] width 54 height 22
